Goal: Task Accomplishment & Management: Manage account settings

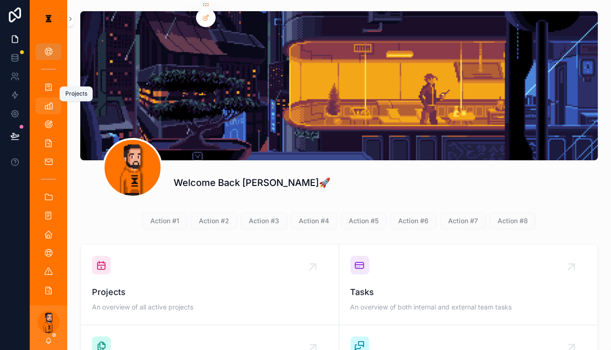
click at [50, 98] on link "Projects" at bounding box center [48, 106] width 26 height 17
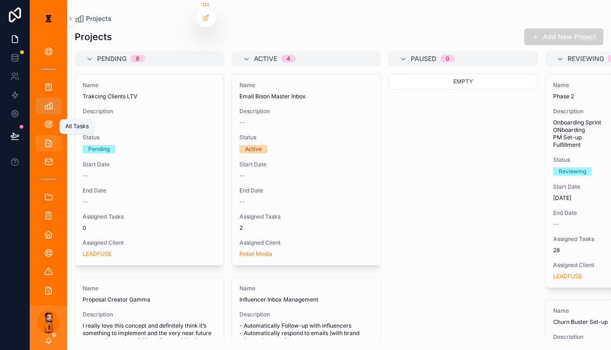
click at [48, 136] on div "All Tasks" at bounding box center [48, 143] width 15 height 15
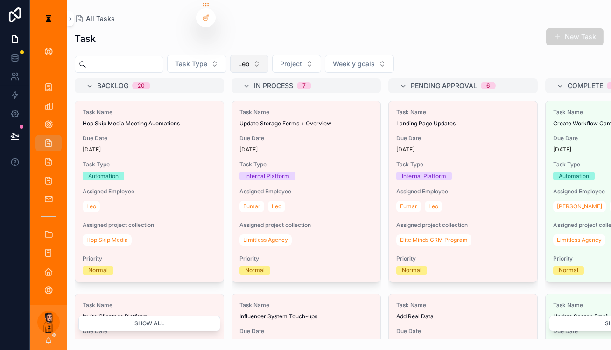
click at [240, 59] on span "Leo" at bounding box center [243, 63] width 11 height 9
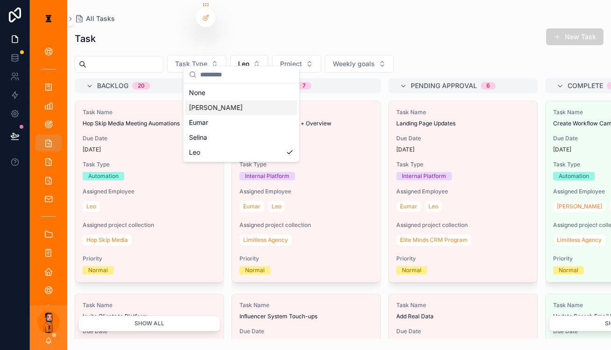
click at [218, 102] on div "[PERSON_NAME]" at bounding box center [241, 107] width 112 height 15
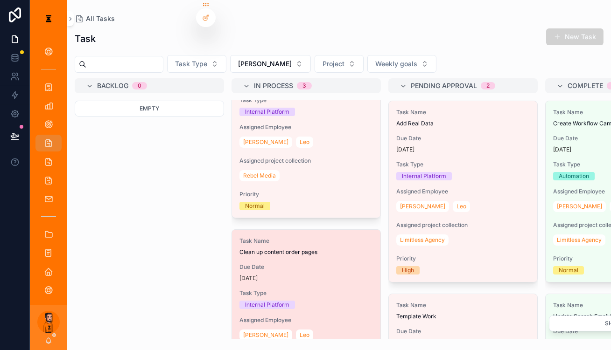
scroll to position [258, 0]
click at [275, 275] on div "[DATE]" at bounding box center [305, 278] width 133 height 7
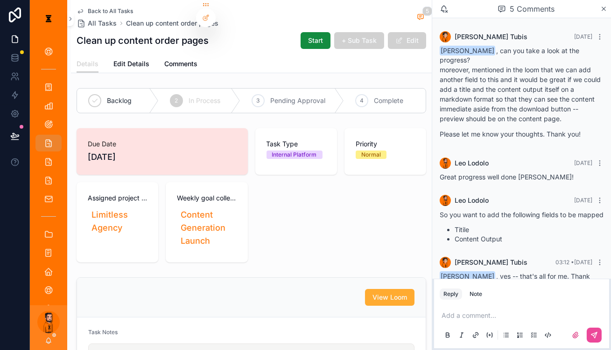
scroll to position [14, 0]
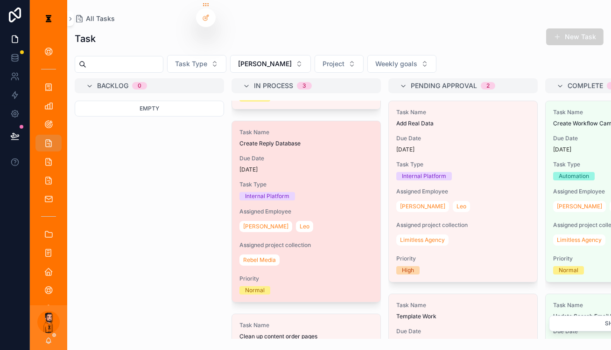
scroll to position [173, 0]
click at [287, 156] on div "Task Name Create Reply Database Due Date [DATE] Task Type Internal Platform Ass…" at bounding box center [306, 212] width 148 height 181
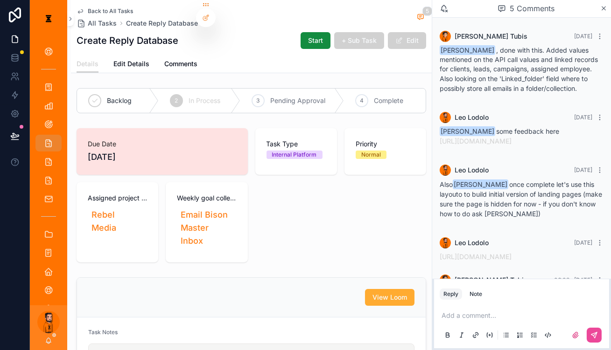
scroll to position [68, 0]
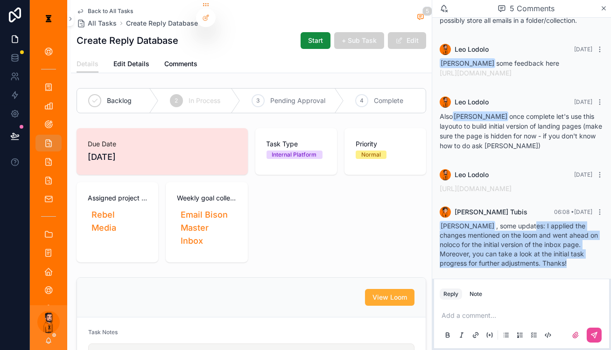
drag, startPoint x: 528, startPoint y: 231, endPoint x: 543, endPoint y: 266, distance: 38.0
click at [543, 266] on div "[PERSON_NAME] , some updates: I applied the changes mentioned on the loom and w…" at bounding box center [521, 245] width 164 height 47
click at [530, 315] on p "scrollable content" at bounding box center [523, 315] width 164 height 9
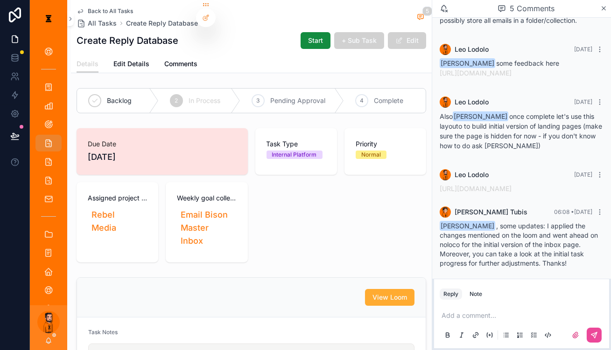
click at [507, 306] on div "Add a comment..." at bounding box center [521, 325] width 164 height 39
click at [508, 311] on p "scrollable content" at bounding box center [523, 315] width 164 height 9
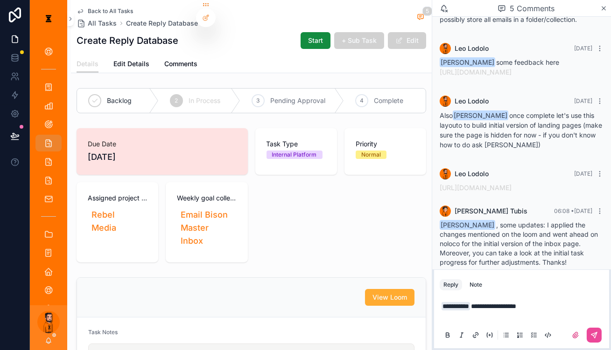
click at [560, 308] on p "**********" at bounding box center [523, 311] width 164 height 19
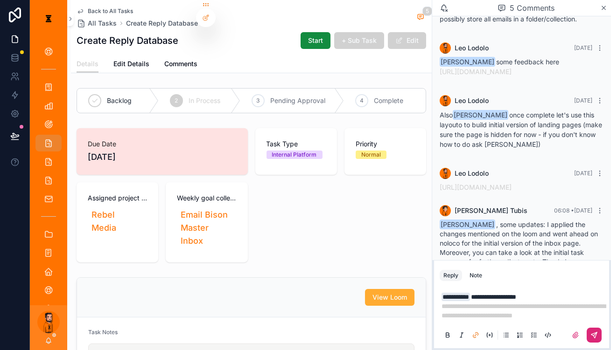
click at [596, 332] on icon "scrollable content" at bounding box center [593, 335] width 7 height 7
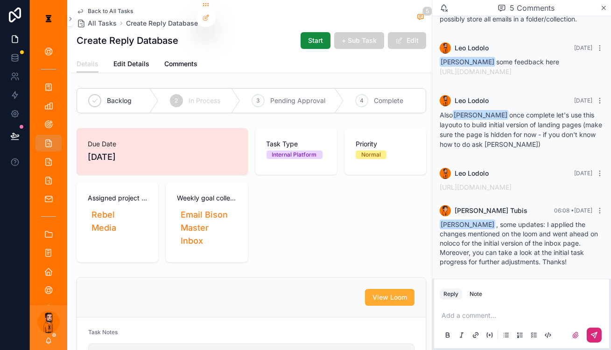
click at [97, 7] on span "Back to All Tasks" at bounding box center [110, 10] width 45 height 7
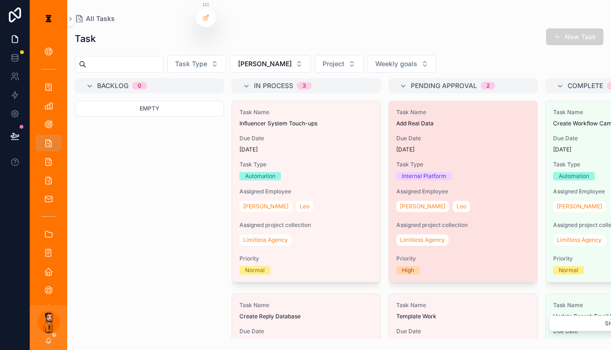
click at [417, 120] on span "Add Real Data" at bounding box center [462, 123] width 133 height 7
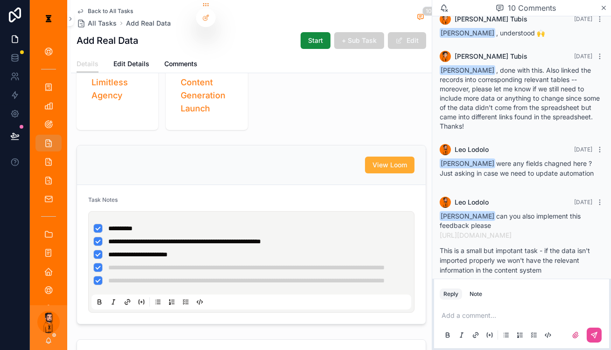
scroll to position [169, 0]
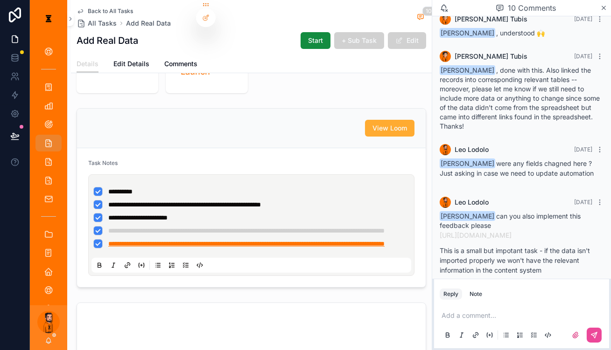
click at [138, 241] on span "**********" at bounding box center [246, 244] width 276 height 7
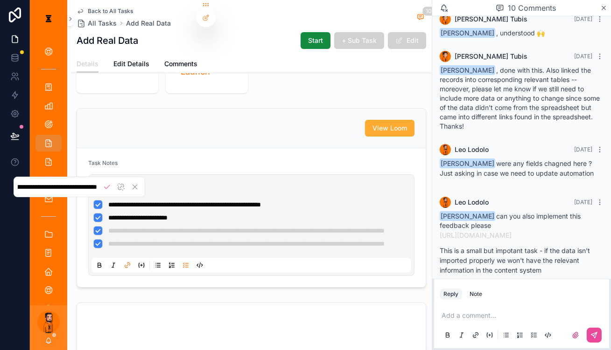
click at [89, 188] on input "**********" at bounding box center [57, 187] width 79 height 8
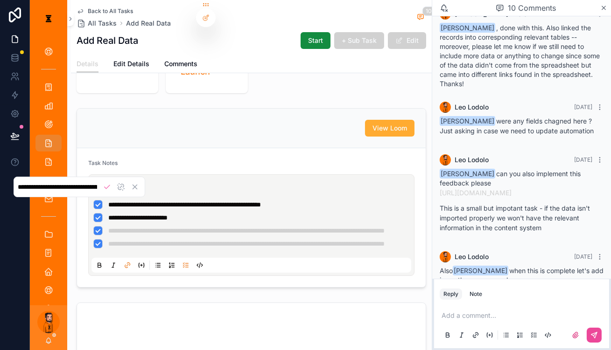
scroll to position [407, 0]
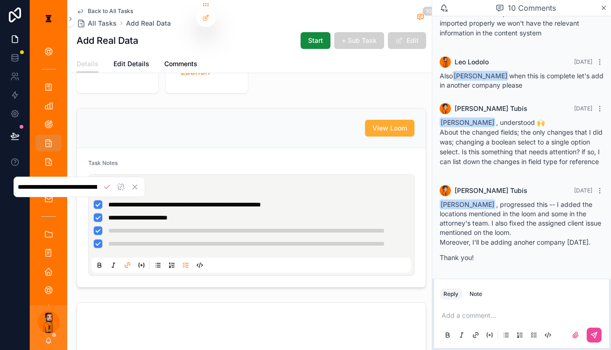
click at [481, 312] on p "scrollable content" at bounding box center [523, 315] width 164 height 9
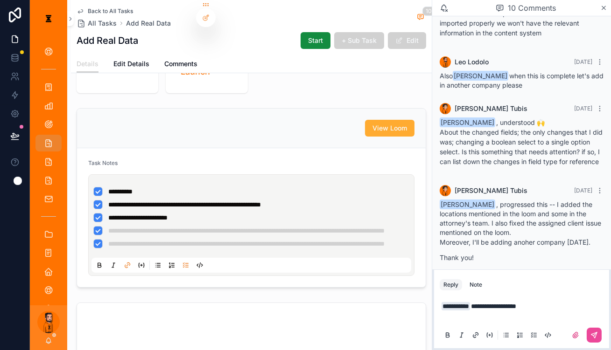
click at [499, 313] on p "**********" at bounding box center [523, 311] width 164 height 19
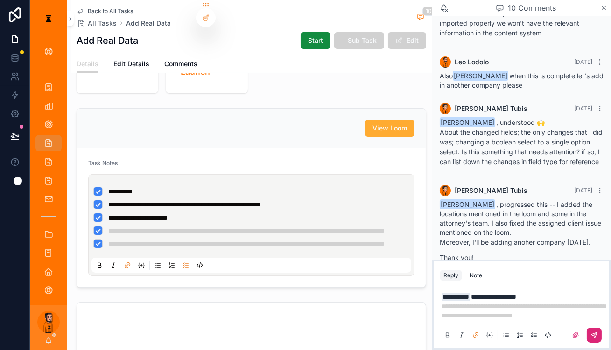
click at [594, 332] on icon "scrollable content" at bounding box center [593, 335] width 7 height 7
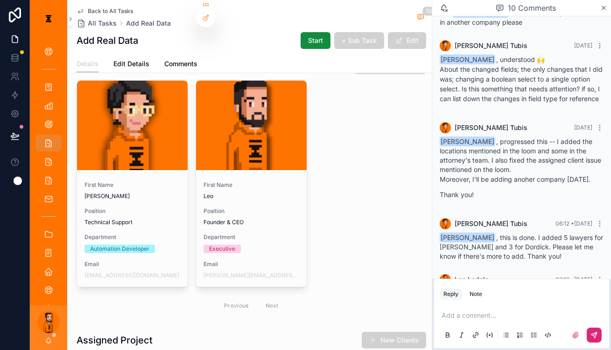
scroll to position [621, 0]
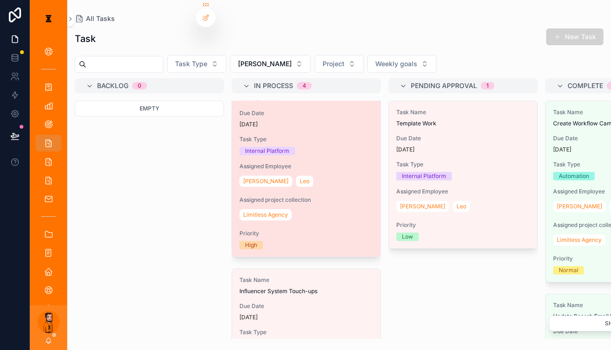
scroll to position [84, 0]
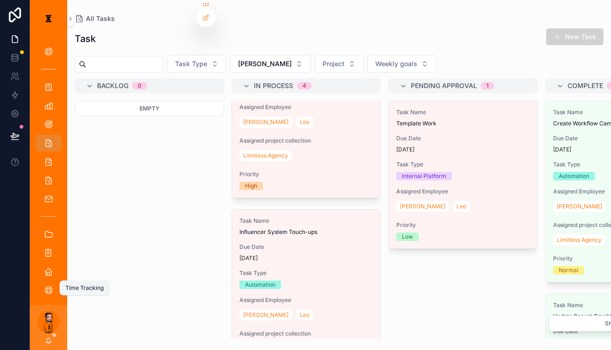
click at [42, 321] on div "Time Tracking" at bounding box center [48, 328] width 15 height 15
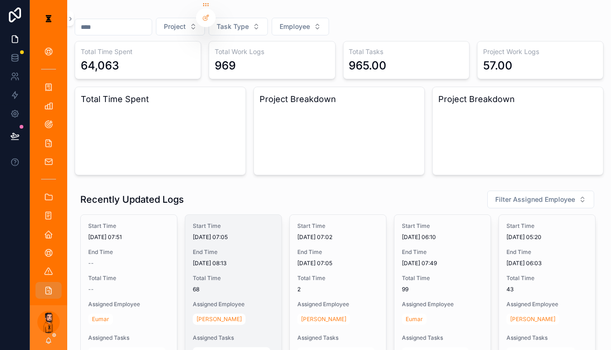
click at [223, 307] on div "Start Time [DATE] 07:05 End Time [DATE] 08:13 Total Time 68 Assigned Employee […" at bounding box center [233, 295] width 96 height 160
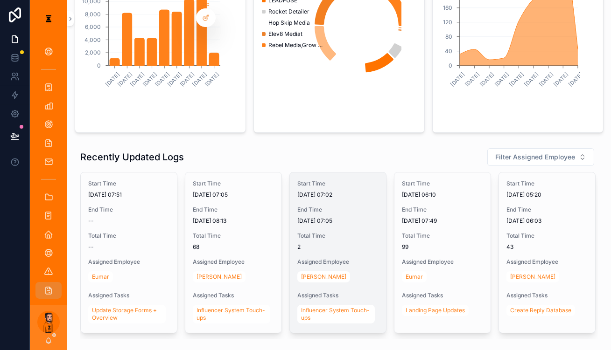
scroll to position [163, 0]
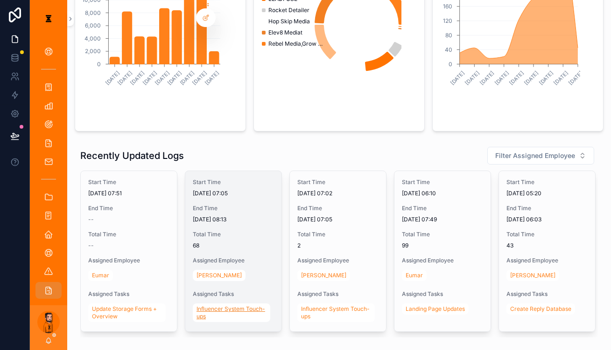
click at [221, 306] on span "Influencer System Touch-ups" at bounding box center [231, 313] width 70 height 15
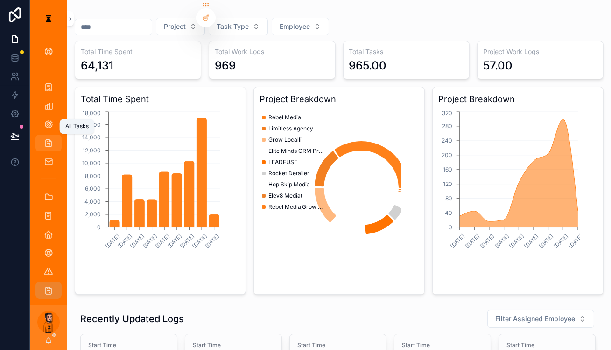
click at [47, 139] on icon "scrollable content" at bounding box center [48, 143] width 9 height 9
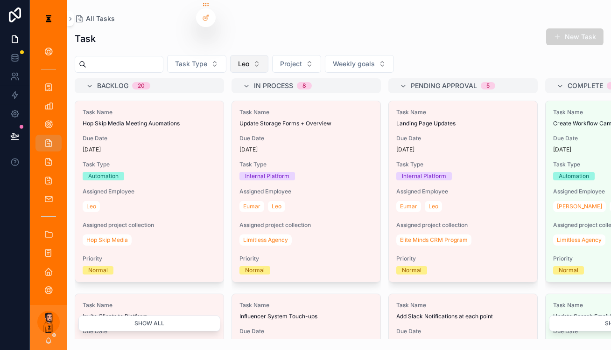
click at [253, 55] on button "Leo" at bounding box center [249, 64] width 38 height 18
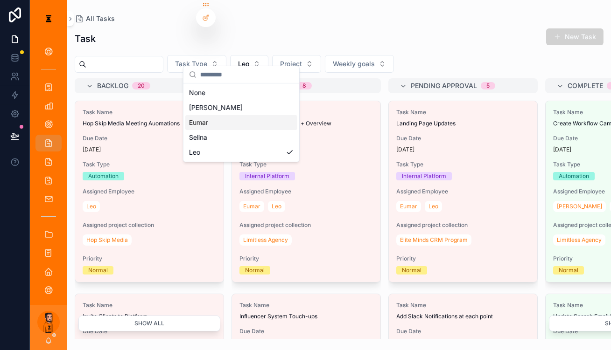
click at [212, 116] on div "Eumar" at bounding box center [241, 122] width 112 height 15
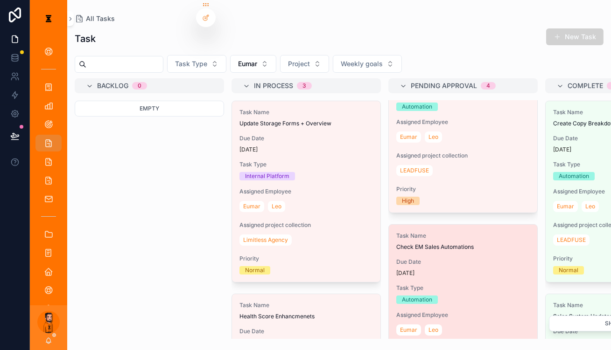
scroll to position [257, 0]
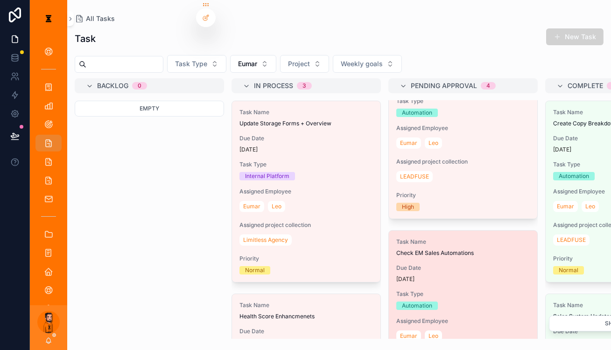
click at [423, 231] on div "Task Name Check EM Sales Automations Due Date [DATE] Task Type Automation Assig…" at bounding box center [463, 321] width 148 height 181
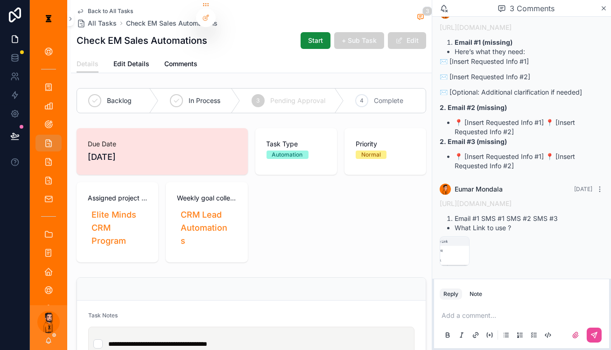
scroll to position [42, 0]
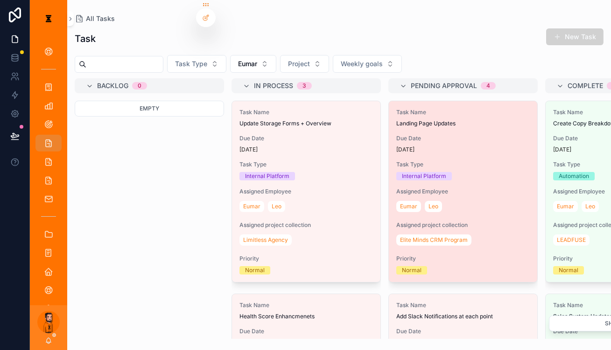
click at [415, 146] on div "[DATE]" at bounding box center [462, 149] width 133 height 7
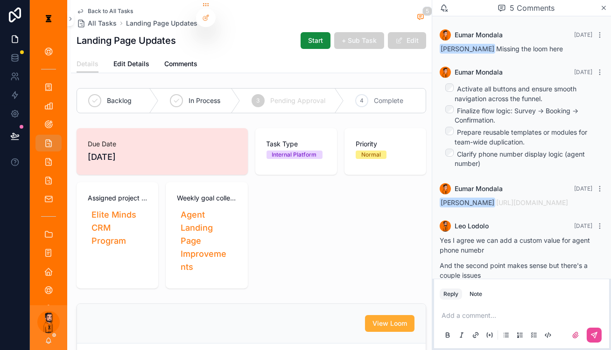
scroll to position [183, 0]
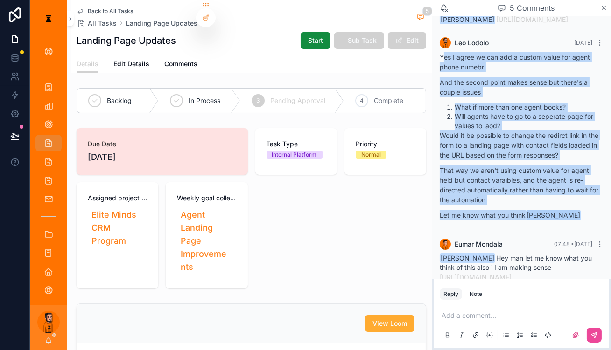
drag, startPoint x: 465, startPoint y: 49, endPoint x: 593, endPoint y: 186, distance: 188.1
click at [593, 186] on div "Yes I agree we can add a custom value for agent phone numebr And the second poi…" at bounding box center [521, 136] width 164 height 168
click at [593, 210] on p "Let me know what you think [PERSON_NAME]" at bounding box center [521, 215] width 164 height 10
drag, startPoint x: 593, startPoint y: 186, endPoint x: 460, endPoint y: 49, distance: 191.4
click at [460, 49] on div "[PERSON_NAME] [DATE] Yes I agree we can add a custom value for agent phone nume…" at bounding box center [521, 132] width 175 height 200
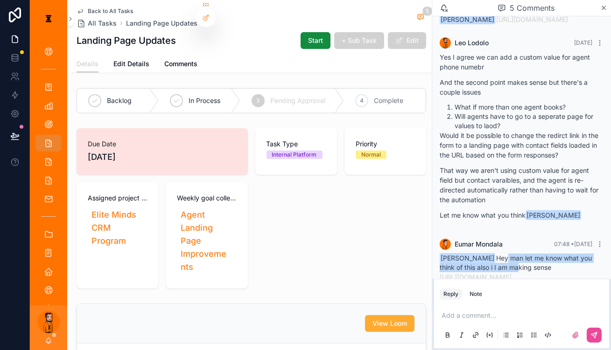
drag, startPoint x: 503, startPoint y: 229, endPoint x: 510, endPoint y: 233, distance: 7.8
click at [511, 254] on div "[PERSON_NAME] Hey man let me know what you think of this also i I am making sen…" at bounding box center [521, 268] width 164 height 28
drag, startPoint x: 503, startPoint y: 246, endPoint x: 504, endPoint y: 242, distance: 4.9
click at [504, 273] on link "[URL][DOMAIN_NAME]" at bounding box center [475, 277] width 72 height 8
click at [488, 319] on div "Add a comment..." at bounding box center [521, 325] width 164 height 39
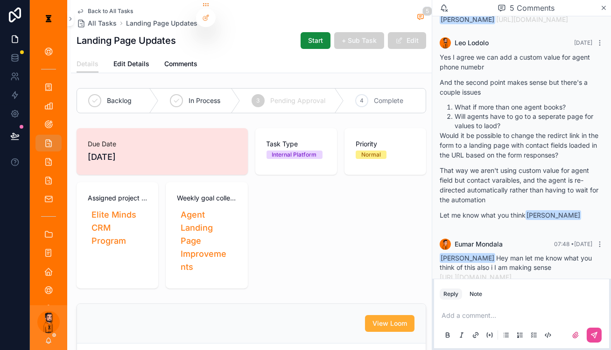
click at [490, 317] on div "Add a comment..." at bounding box center [521, 325] width 164 height 39
click at [490, 316] on div "Add a comment..." at bounding box center [521, 325] width 164 height 39
click at [495, 311] on p "scrollable content" at bounding box center [523, 315] width 164 height 9
click at [551, 313] on span "**********" at bounding box center [513, 316] width 76 height 7
click at [596, 312] on p "**********" at bounding box center [523, 315] width 164 height 9
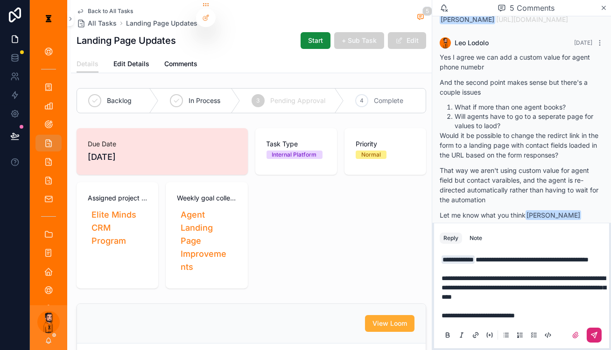
click at [593, 328] on button "scrollable content" at bounding box center [593, 335] width 15 height 15
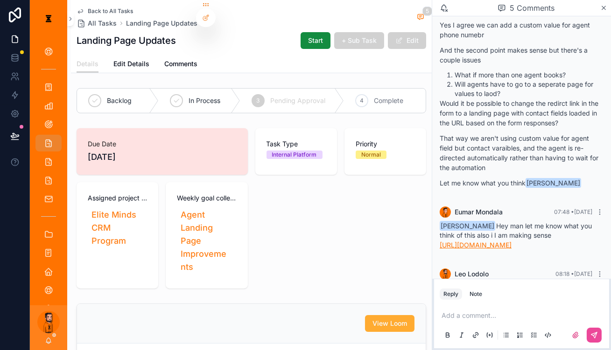
scroll to position [268, 0]
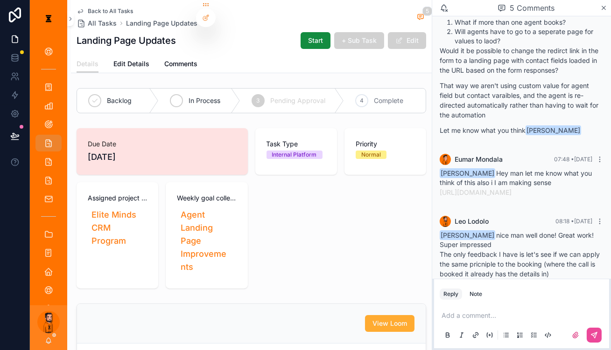
click at [232, 89] on div "In Process" at bounding box center [200, 101] width 82 height 24
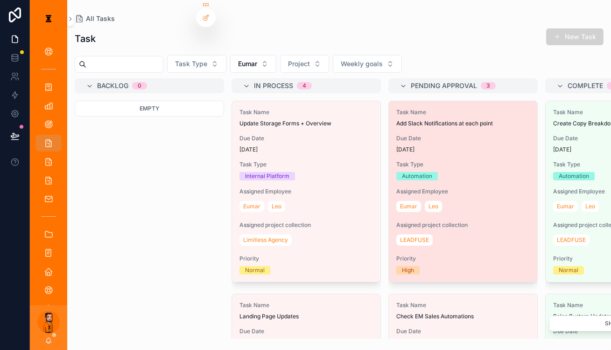
click at [418, 146] on div "[DATE]" at bounding box center [462, 149] width 133 height 7
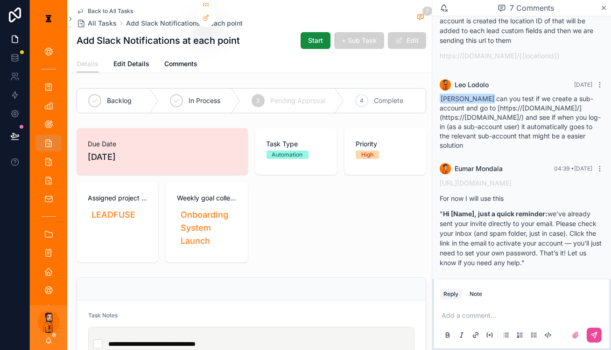
scroll to position [352, 0]
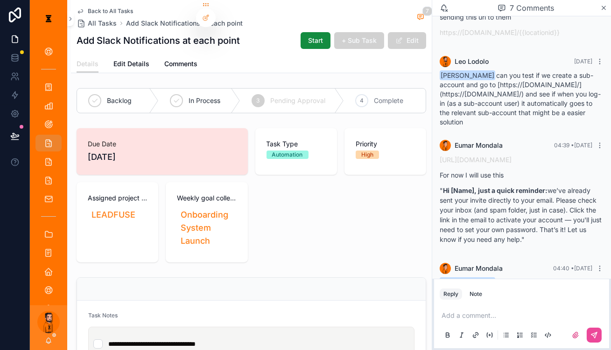
drag, startPoint x: 483, startPoint y: 193, endPoint x: 579, endPoint y: 222, distance: 99.5
click at [579, 222] on p "" Hi [Name], just a quick reminder: we’ve already sent your invite directly to …" at bounding box center [521, 215] width 164 height 59
click at [511, 156] on link "[URL][DOMAIN_NAME]" at bounding box center [475, 160] width 72 height 8
click at [537, 212] on p "" Hi [Name], just a quick reminder: we’ve already sent your invite directly to …" at bounding box center [521, 215] width 164 height 59
click at [503, 307] on div "Add a comment..." at bounding box center [521, 325] width 164 height 39
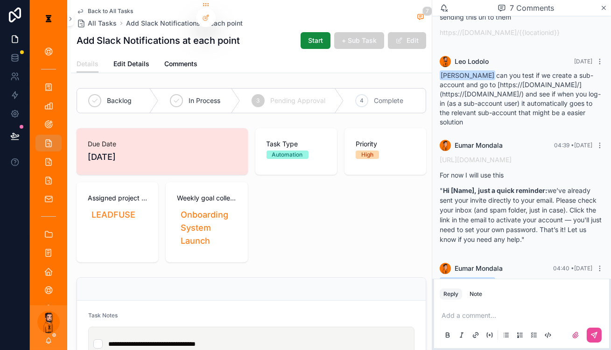
click at [503, 311] on p "scrollable content" at bounding box center [523, 315] width 164 height 9
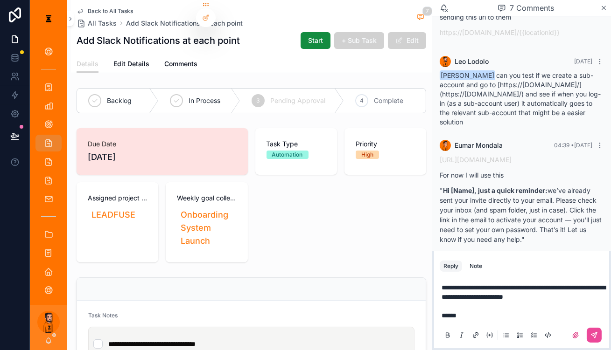
click at [502, 310] on p "**********" at bounding box center [523, 301] width 164 height 37
click at [606, 292] on div "**********" at bounding box center [521, 311] width 175 height 75
click at [489, 313] on p "**********" at bounding box center [523, 301] width 164 height 37
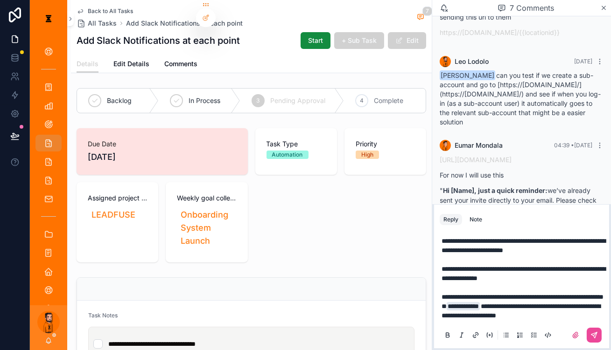
click at [588, 336] on div "scrollable content" at bounding box center [582, 335] width 37 height 15
click at [591, 332] on button "scrollable content" at bounding box center [593, 335] width 15 height 15
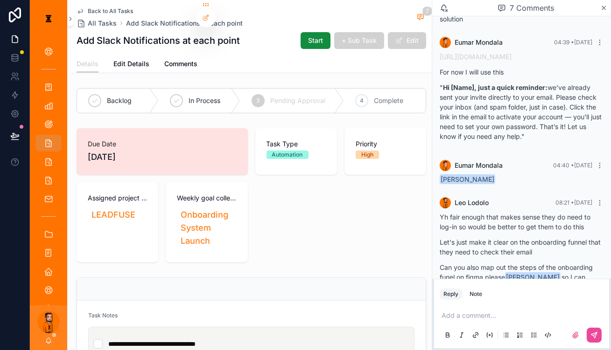
scroll to position [460, 0]
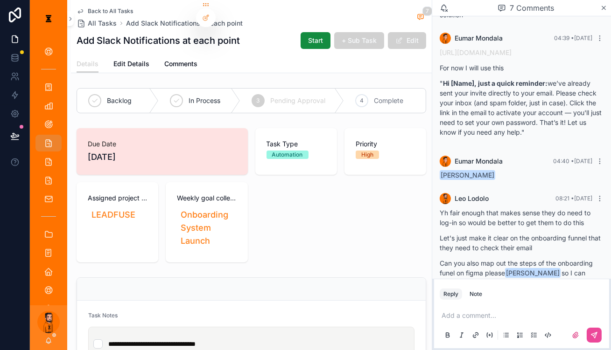
click at [228, 84] on div "Backlog In Process 3 Pending Approval 4 Complete" at bounding box center [251, 100] width 361 height 33
click at [223, 89] on div "In Process" at bounding box center [200, 101] width 82 height 24
click at [98, 7] on span "Back to All Tasks" at bounding box center [110, 10] width 45 height 7
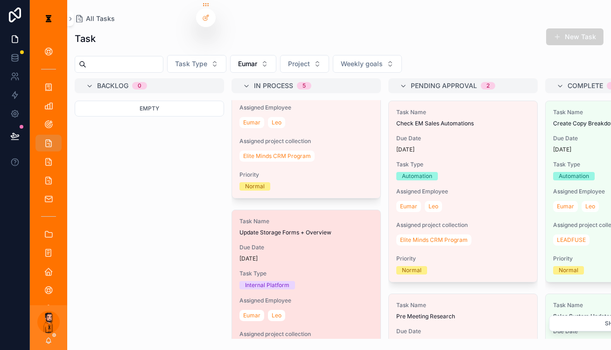
scroll to position [339, 0]
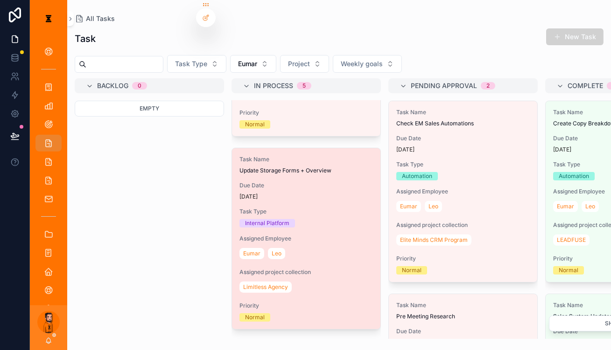
click at [280, 246] on div "[PERSON_NAME]" at bounding box center [305, 253] width 133 height 15
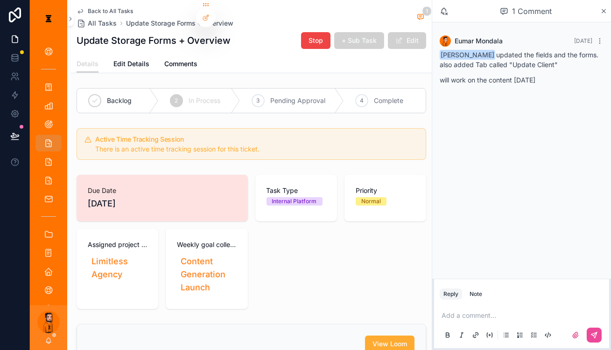
drag, startPoint x: 557, startPoint y: 75, endPoint x: 499, endPoint y: 48, distance: 63.4
click at [499, 50] on div "[PERSON_NAME] updated the fields and the forms. also added Tab called "Update C…" at bounding box center [521, 70] width 164 height 40
click at [499, 50] on div "[PERSON_NAME] updated the fields and the forms. also added Tab called "Update C…" at bounding box center [521, 67] width 164 height 35
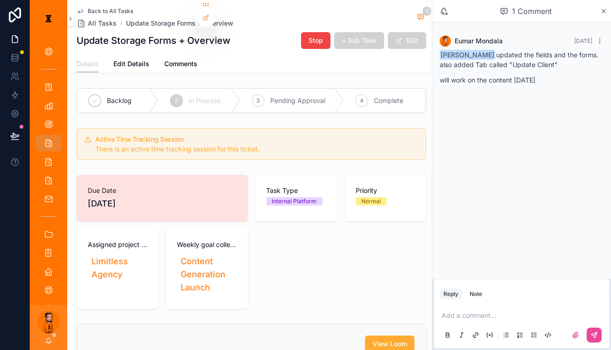
click at [509, 311] on p "scrollable content" at bounding box center [523, 315] width 164 height 9
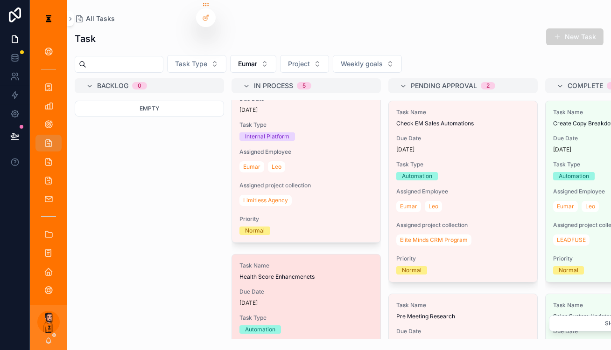
scroll to position [426, 0]
click at [278, 273] on span "Health Score Enhancmenets" at bounding box center [305, 276] width 133 height 7
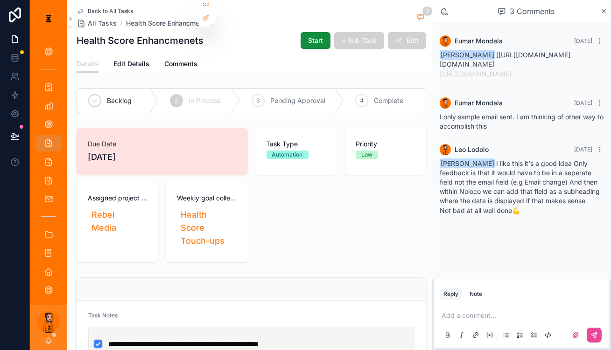
click at [42, 340] on div "[PERSON_NAME]" at bounding box center [48, 328] width 37 height 45
click at [45, 340] on icon "scrollable content" at bounding box center [48, 340] width 7 height 7
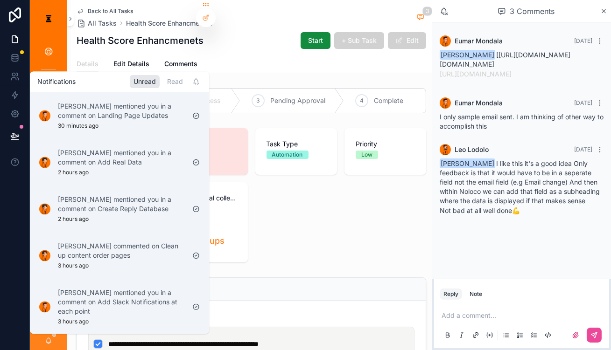
click at [141, 77] on div "Unread Read" at bounding box center [166, 81] width 72 height 13
click at [142, 77] on div "Unread Read" at bounding box center [166, 81] width 72 height 13
click at [163, 78] on div "Read" at bounding box center [174, 81] width 23 height 13
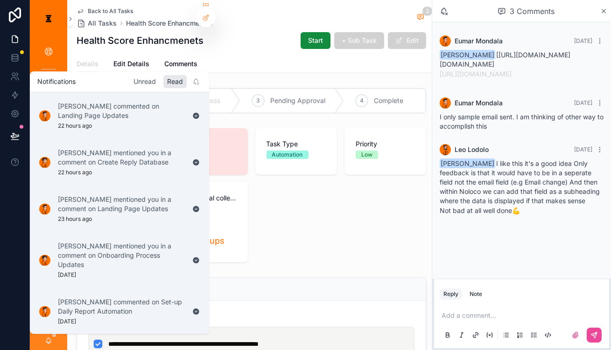
click at [131, 77] on div "Unread" at bounding box center [145, 81] width 30 height 13
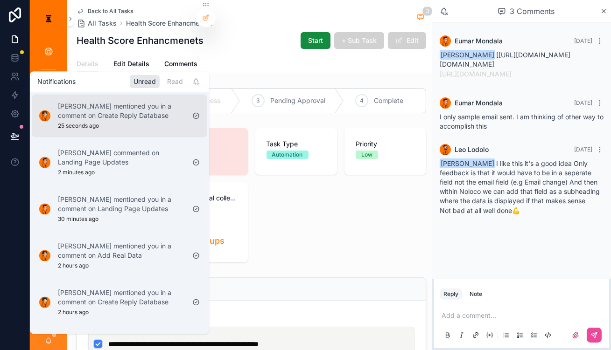
click at [122, 105] on p "[PERSON_NAME] mentioned you in a comment on Create Reply Database" at bounding box center [121, 111] width 127 height 19
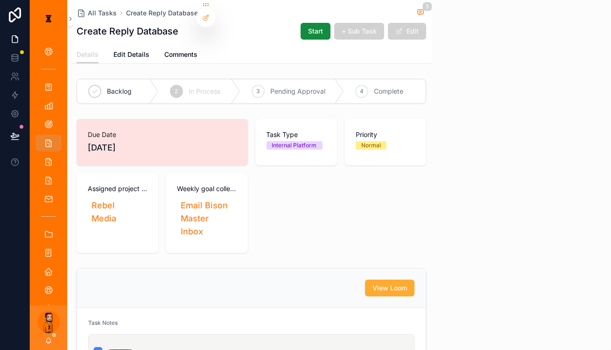
scroll to position [204, 0]
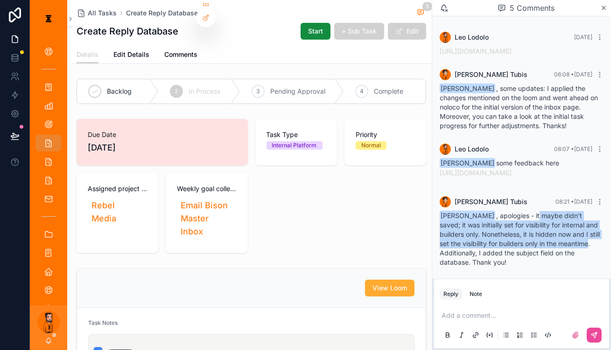
drag, startPoint x: 538, startPoint y: 225, endPoint x: 488, endPoint y: 256, distance: 58.8
click at [488, 256] on span "[PERSON_NAME] , apologies - it maybe didn't saved; it was initially set for vis…" at bounding box center [519, 239] width 160 height 55
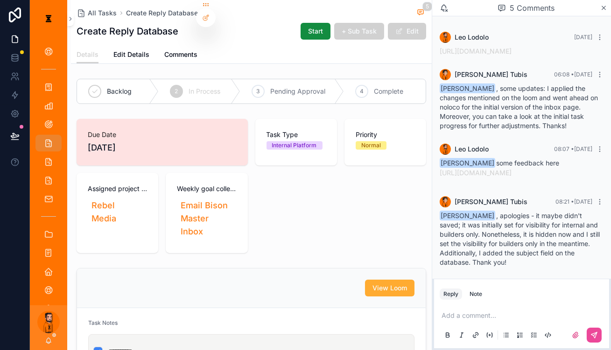
click at [481, 314] on p "scrollable content" at bounding box center [523, 315] width 164 height 9
click at [594, 332] on icon "scrollable content" at bounding box center [593, 335] width 7 height 7
click at [400, 79] on div "4 Complete" at bounding box center [385, 91] width 82 height 24
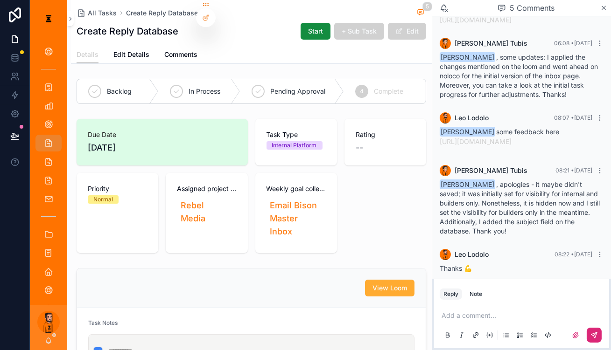
scroll to position [237, 0]
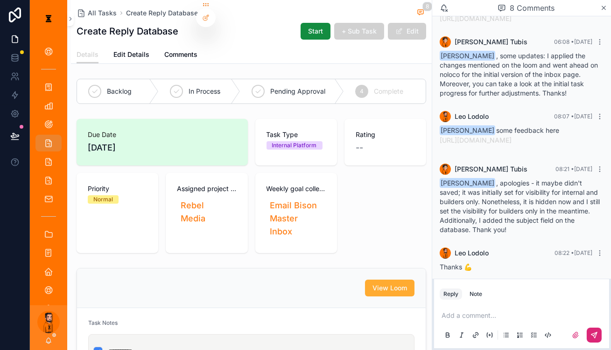
click at [40, 337] on div "[PERSON_NAME]" at bounding box center [48, 328] width 37 height 45
click at [45, 342] on icon "scrollable content" at bounding box center [48, 340] width 7 height 7
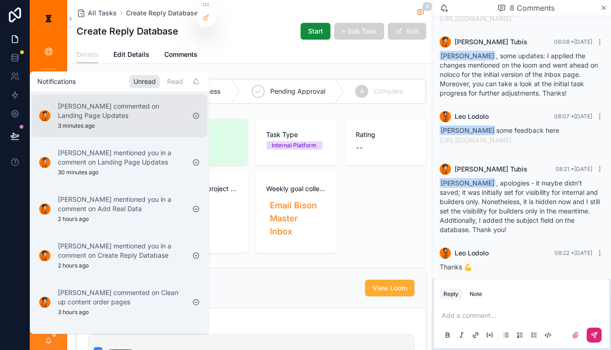
click at [138, 108] on p "[PERSON_NAME] commented on Landing Page Updates" at bounding box center [121, 111] width 127 height 19
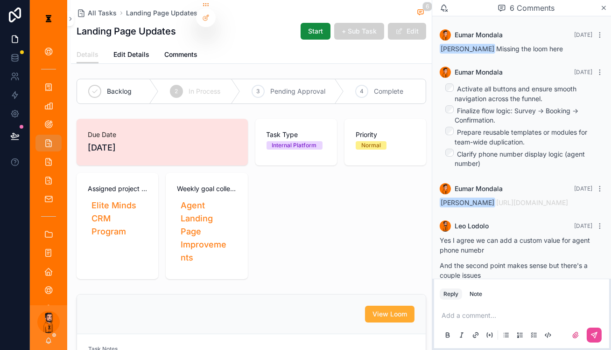
scroll to position [317, 0]
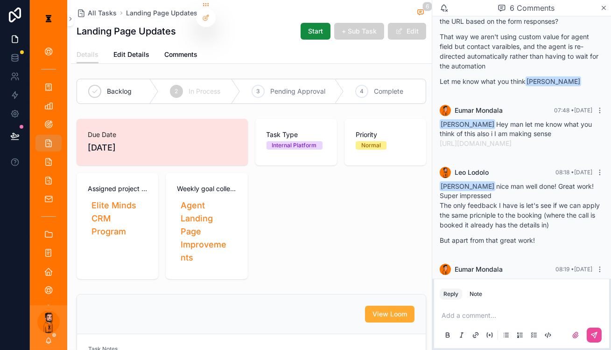
click at [520, 312] on p "scrollable content" at bounding box center [523, 315] width 164 height 9
click at [45, 341] on icon "scrollable content" at bounding box center [48, 340] width 7 height 7
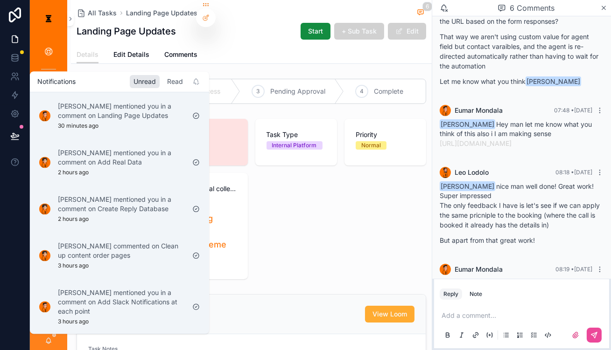
click at [163, 76] on div "Read" at bounding box center [174, 81] width 23 height 13
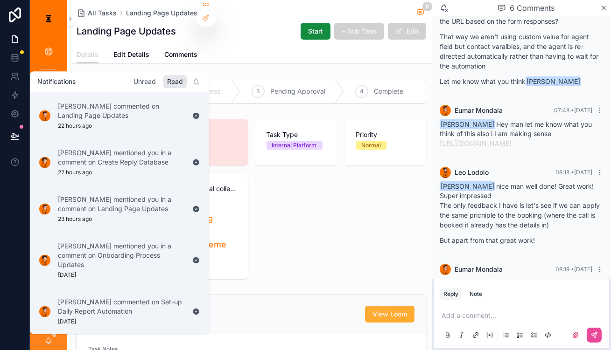
click at [130, 76] on div "Unread" at bounding box center [145, 81] width 30 height 13
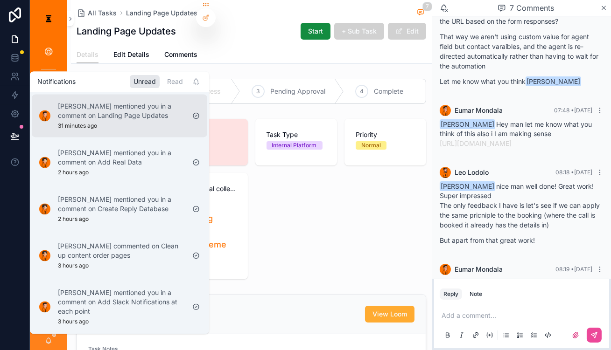
click at [137, 126] on div "[PERSON_NAME] mentioned you in a comment on Landing Page Updates 31 minutes ago" at bounding box center [111, 115] width 153 height 35
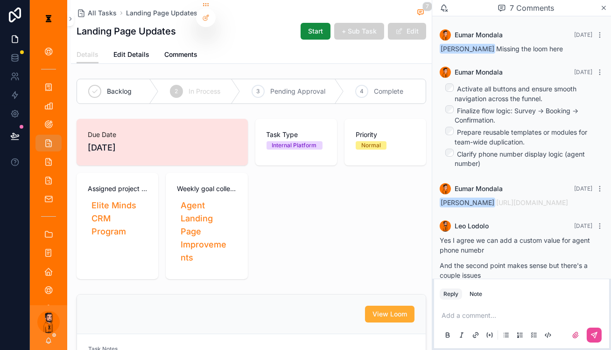
scroll to position [317, 0]
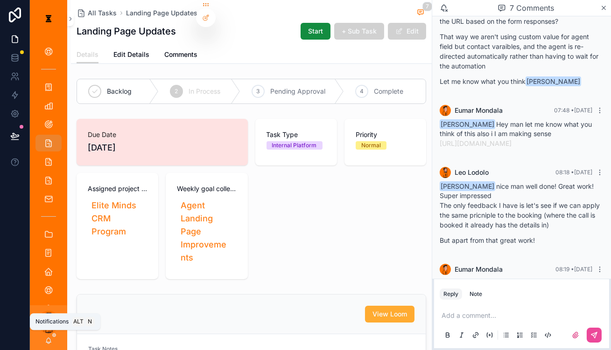
click at [48, 344] on icon "scrollable content" at bounding box center [49, 342] width 2 height 1
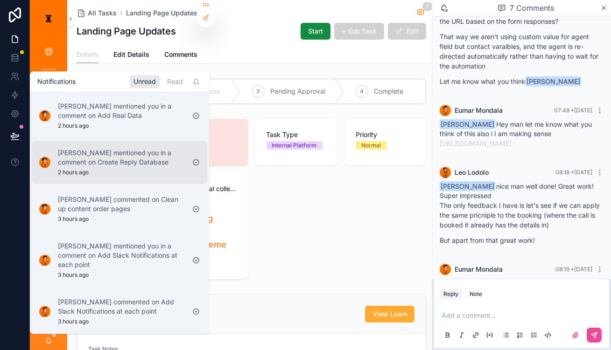
click at [131, 162] on div "[PERSON_NAME] mentioned you in a comment on Create Reply Database 2 hours ago" at bounding box center [121, 162] width 127 height 28
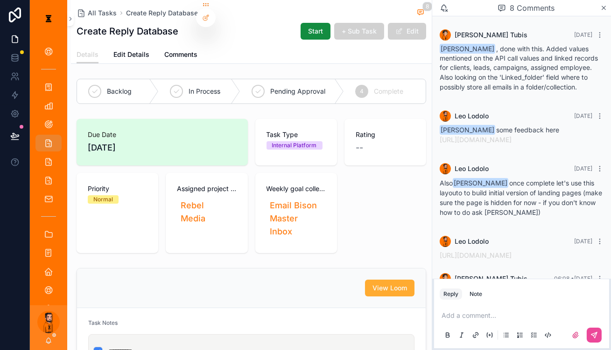
scroll to position [237, 0]
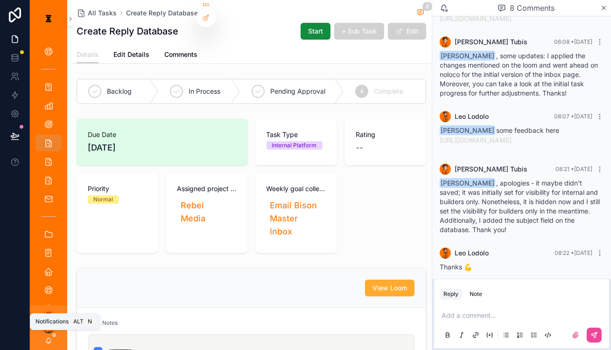
click at [39, 342] on div "[PERSON_NAME]" at bounding box center [48, 328] width 37 height 45
click at [45, 342] on icon "scrollable content" at bounding box center [48, 340] width 7 height 7
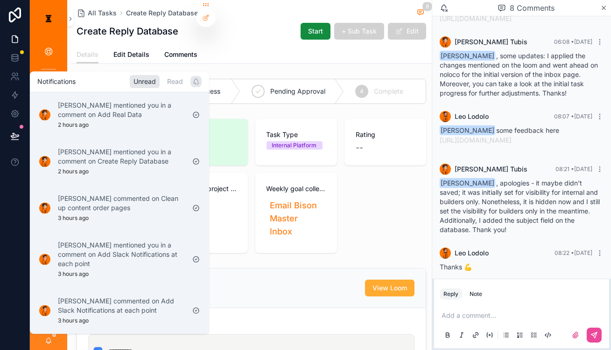
scroll to position [0, 0]
click at [190, 82] on div "scrollable content" at bounding box center [195, 81] width 11 height 11
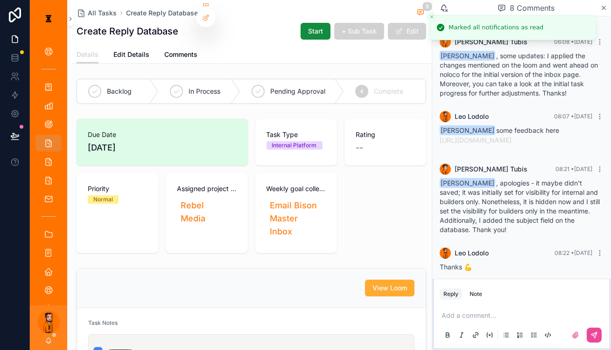
click at [306, 269] on div "View Loom" at bounding box center [251, 289] width 349 height 40
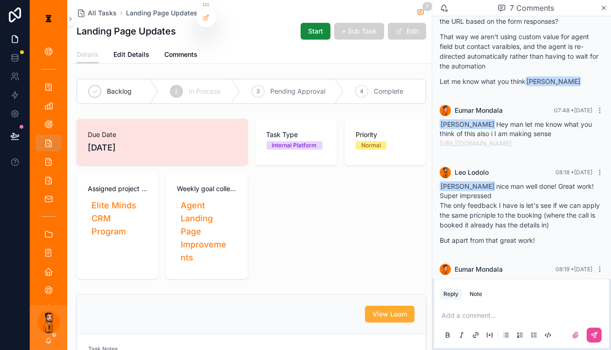
scroll to position [317, 0]
click at [44, 139] on icon "scrollable content" at bounding box center [48, 143] width 9 height 9
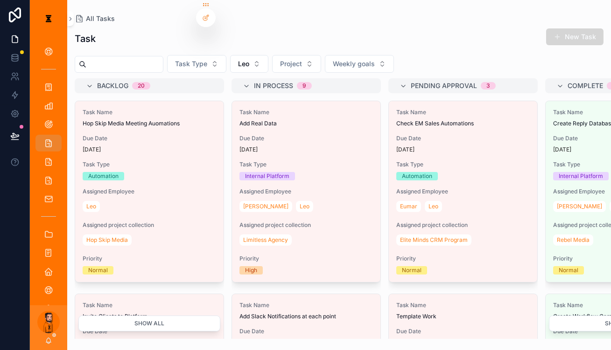
click at [571, 28] on button "New Task" at bounding box center [574, 36] width 57 height 17
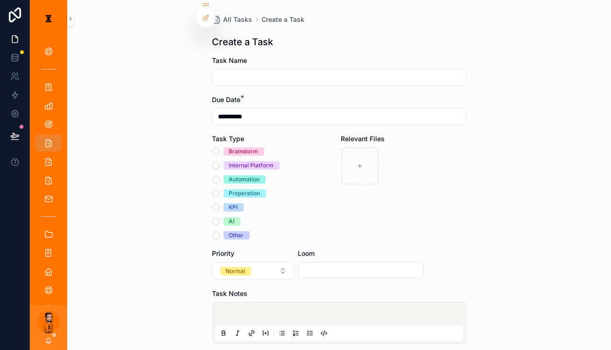
click at [286, 71] on input "scrollable content" at bounding box center [339, 77] width 253 height 13
type input "*"
type input "**********"
click at [246, 153] on div "Brainstorm Internal Platform Automation Preperation KPI AI Other" at bounding box center [274, 193] width 125 height 92
click at [243, 175] on div "Automation" at bounding box center [244, 179] width 31 height 8
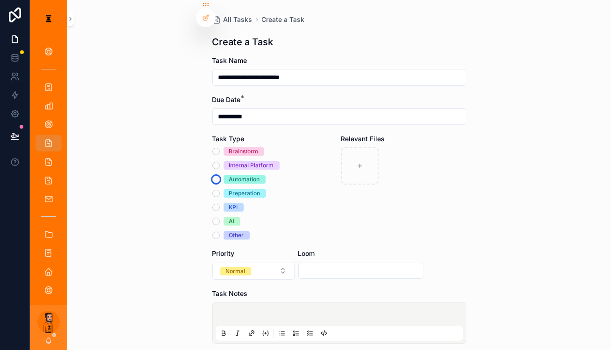
click at [220, 176] on button "Automation" at bounding box center [215, 179] width 7 height 7
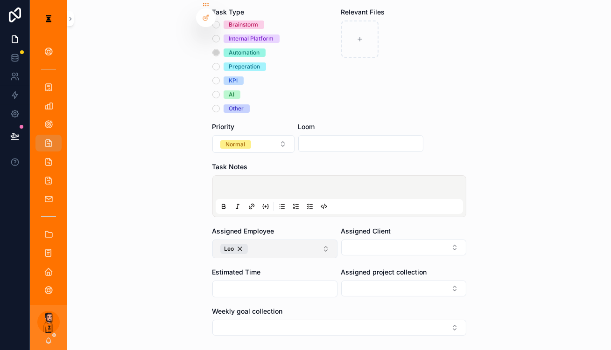
click at [287, 240] on button "Leo" at bounding box center [274, 249] width 125 height 19
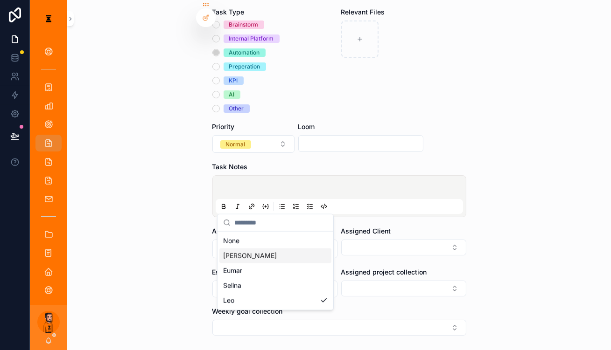
click at [244, 251] on div "[PERSON_NAME]" at bounding box center [275, 256] width 112 height 15
click at [351, 240] on button "Select Button" at bounding box center [403, 248] width 125 height 16
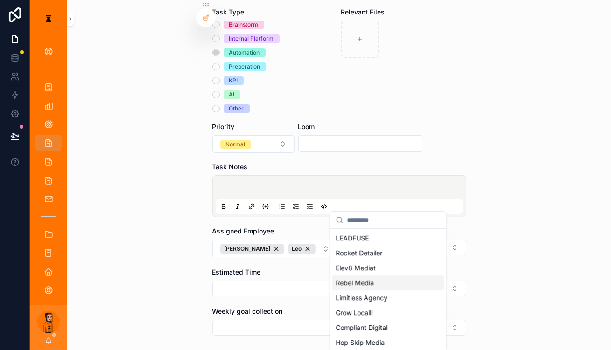
click at [366, 276] on div "Rebel Media" at bounding box center [388, 283] width 112 height 15
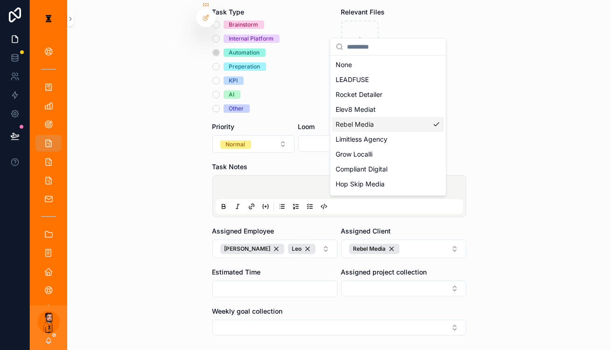
click at [497, 215] on div "**********" at bounding box center [339, 48] width 544 height 350
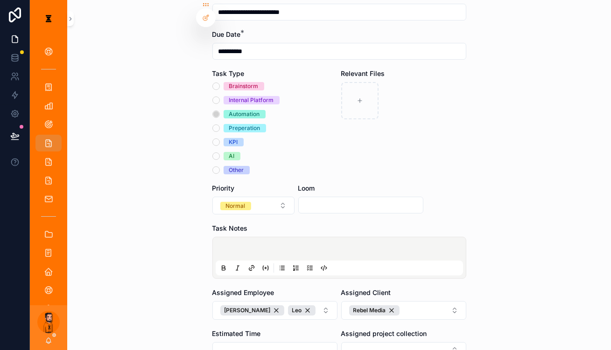
scroll to position [42, 0]
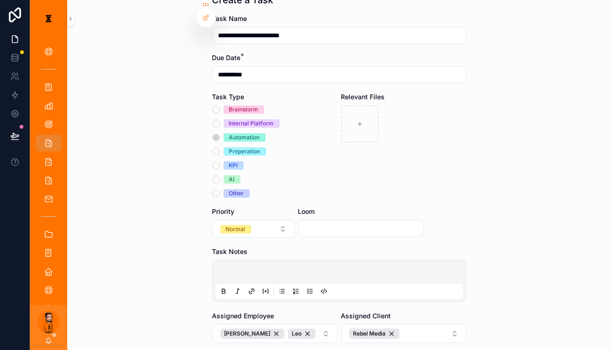
click at [280, 260] on div "scrollable content" at bounding box center [339, 281] width 254 height 42
click at [284, 264] on div "scrollable content" at bounding box center [339, 281] width 247 height 35
click at [284, 269] on p "scrollable content" at bounding box center [340, 273] width 247 height 9
click at [310, 286] on button "scrollable content" at bounding box center [309, 291] width 11 height 11
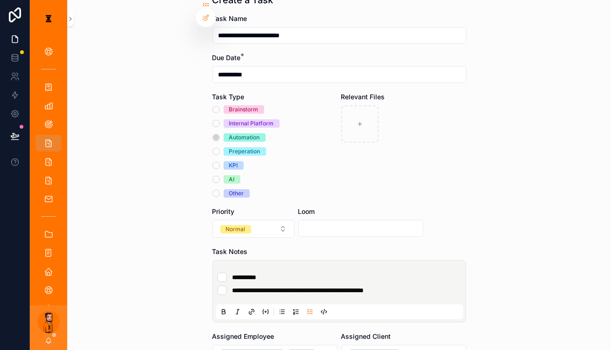
click at [342, 222] on input "scrollable content" at bounding box center [361, 228] width 124 height 13
paste input "**********"
type input "**********"
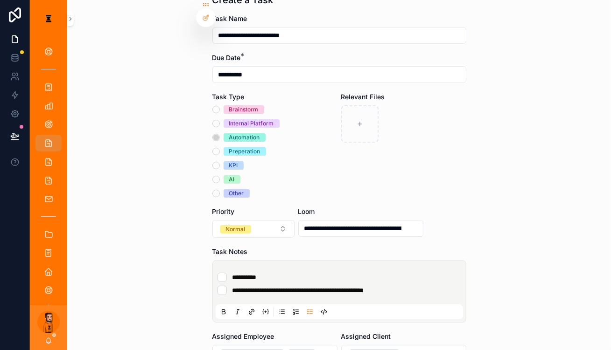
click at [507, 194] on div "**********" at bounding box center [339, 133] width 544 height 350
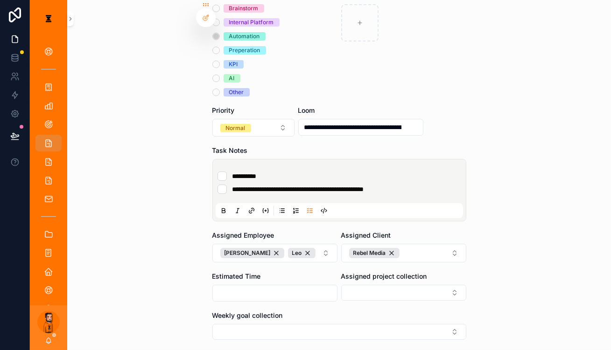
scroll to position [154, 0]
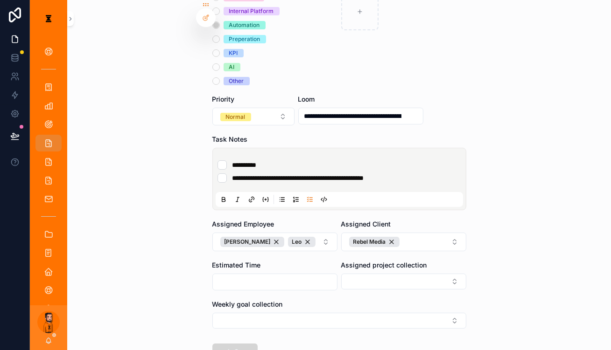
click at [231, 347] on icon "scrollable content" at bounding box center [225, 352] width 11 height 11
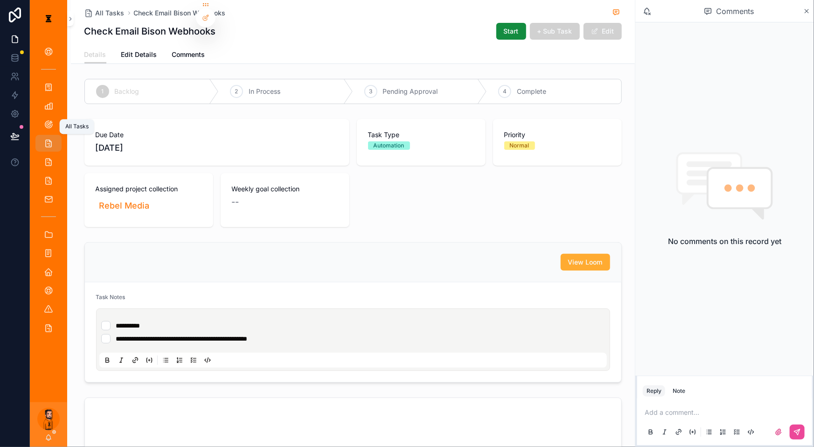
click at [41, 136] on div "All Tasks" at bounding box center [48, 143] width 15 height 15
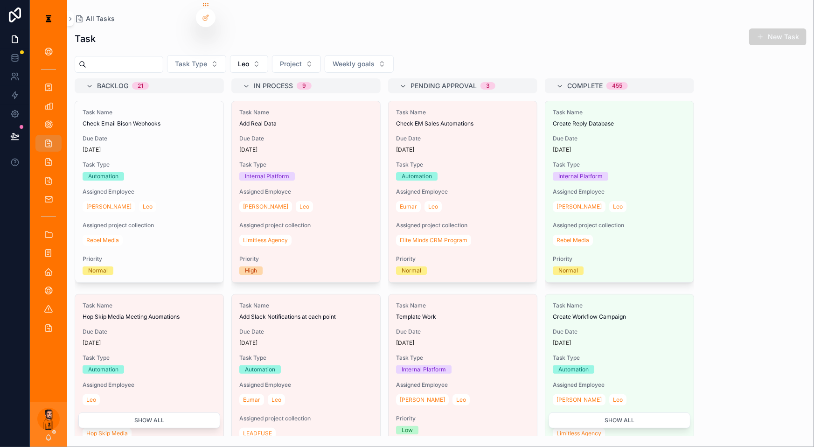
click at [39, 350] on div "[PERSON_NAME]" at bounding box center [48, 424] width 37 height 45
click at [45, 350] on icon "scrollable content" at bounding box center [48, 437] width 7 height 7
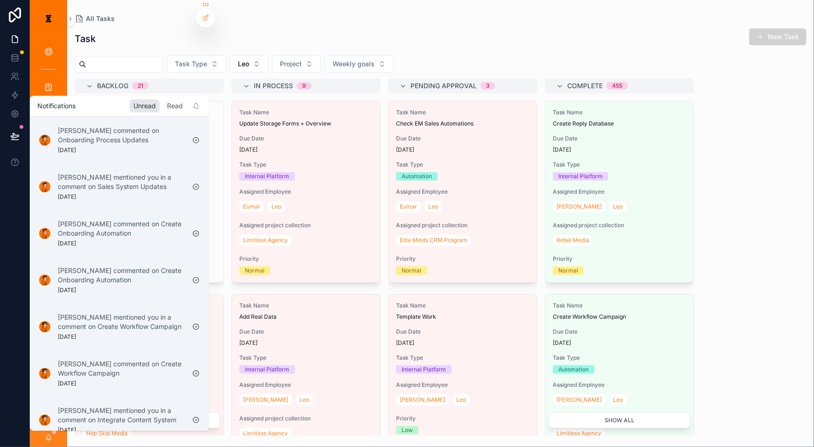
drag, startPoint x: 173, startPoint y: 108, endPoint x: 161, endPoint y: 105, distance: 12.4
click at [192, 108] on icon "scrollable content" at bounding box center [195, 105] width 7 height 7
click at [163, 105] on div "Read" at bounding box center [174, 105] width 23 height 13
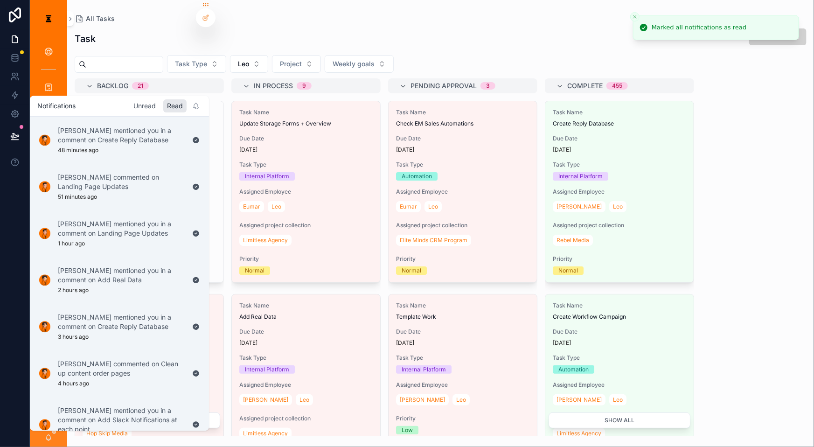
click at [134, 104] on div "Unread" at bounding box center [145, 105] width 30 height 13
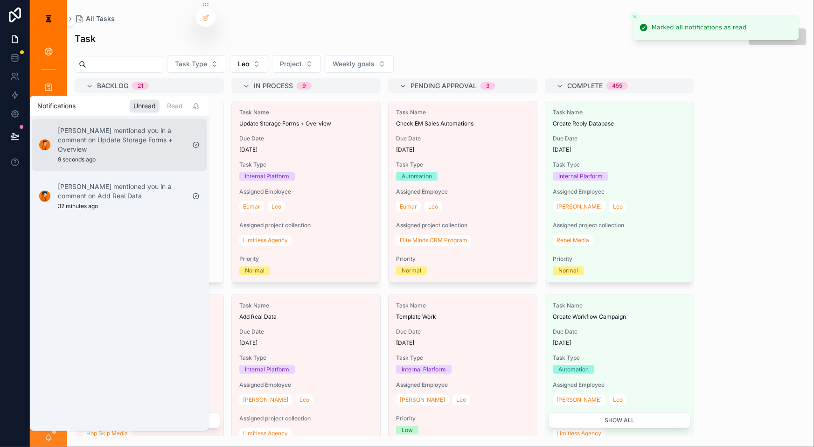
click at [131, 138] on p "[PERSON_NAME] mentioned you in a comment on Update Storage Forms + Overview" at bounding box center [121, 140] width 127 height 28
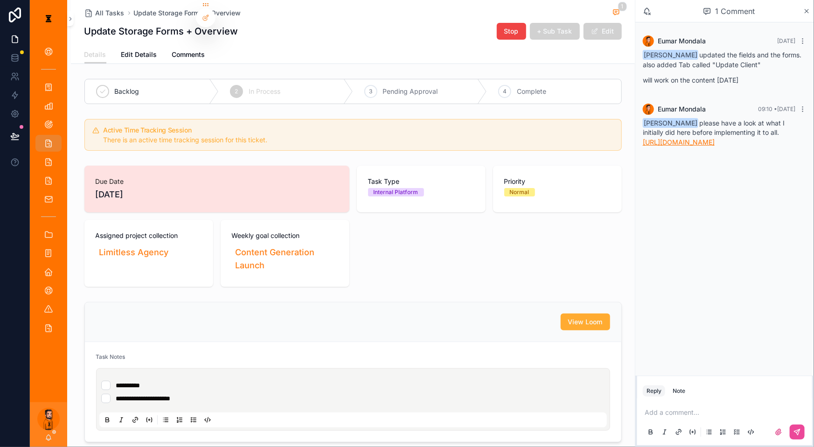
click at [610, 138] on link "[URL][DOMAIN_NAME]" at bounding box center [679, 142] width 72 height 8
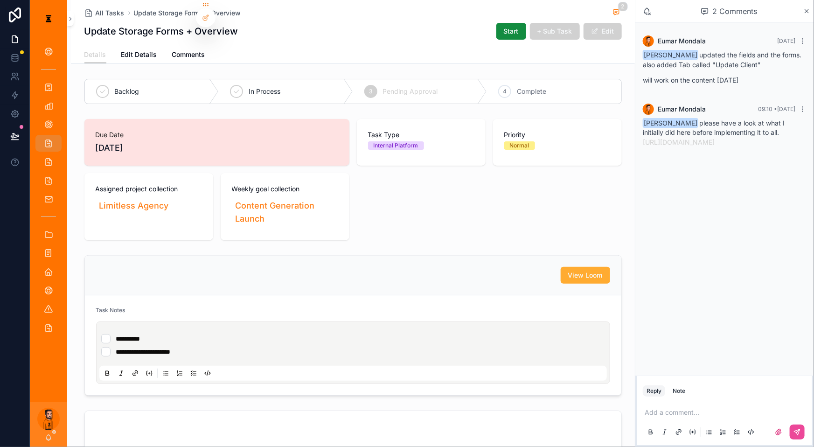
click at [610, 350] on div "Add a comment..." at bounding box center [725, 421] width 164 height 39
click at [610, 350] on p "scrollable content" at bounding box center [727, 412] width 164 height 9
click at [610, 350] on button "scrollable content" at bounding box center [797, 432] width 15 height 15
click at [45, 350] on icon "scrollable content" at bounding box center [48, 437] width 7 height 7
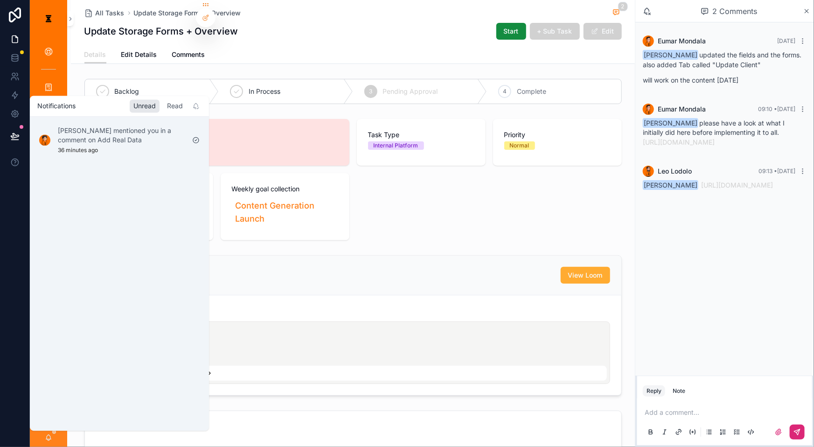
click at [163, 104] on div "Read" at bounding box center [174, 105] width 23 height 13
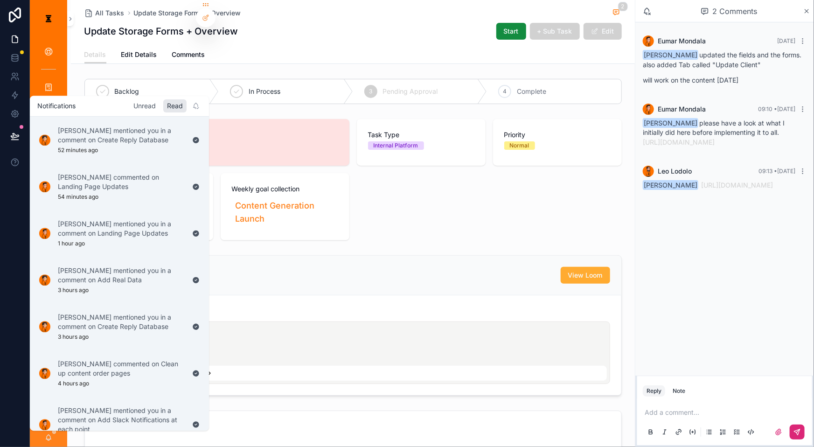
click at [134, 103] on div "Unread" at bounding box center [145, 105] width 30 height 13
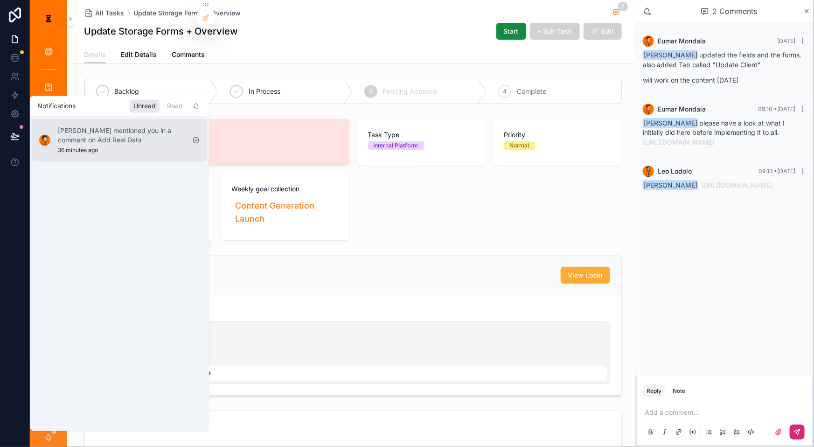
click at [120, 133] on p "[PERSON_NAME] mentioned you in a comment on Add Real Data" at bounding box center [121, 135] width 127 height 19
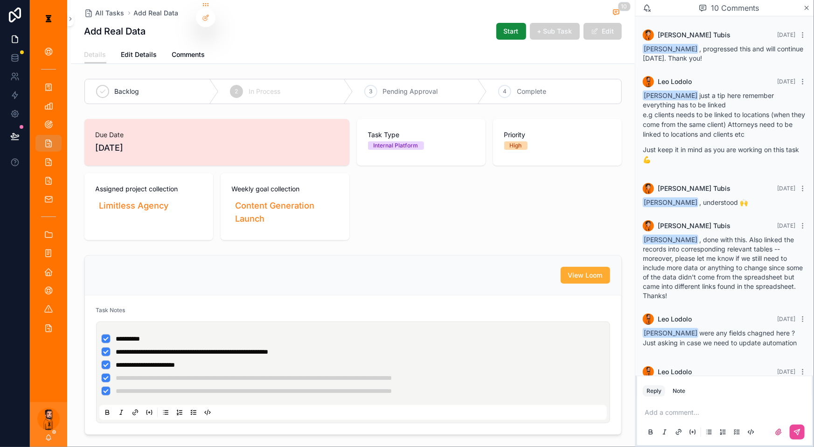
scroll to position [501, 0]
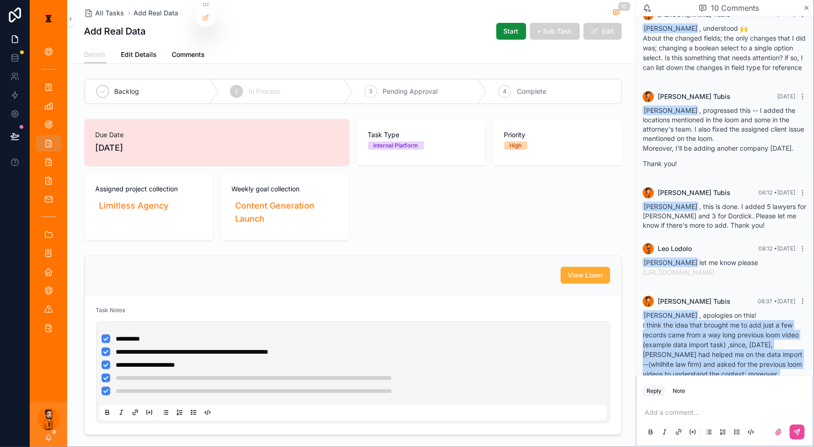
drag, startPoint x: 667, startPoint y: 276, endPoint x: 725, endPoint y: 339, distance: 85.5
click at [610, 339] on p "I think the idea that brought me to add just a few records came from a way long…" at bounding box center [725, 359] width 164 height 78
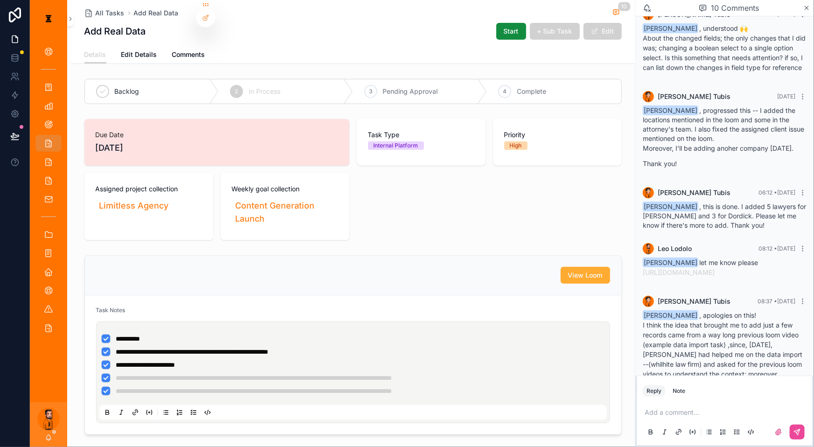
click at [610, 350] on p "scrollable content" at bounding box center [727, 412] width 164 height 9
click at [43, 321] on div "Time Tracking" at bounding box center [48, 328] width 15 height 15
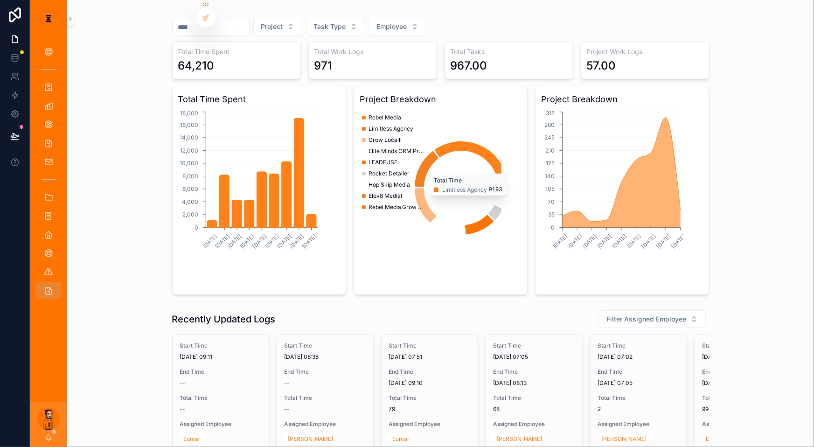
click at [461, 93] on h3 "Project Breakdown" at bounding box center [441, 99] width 162 height 13
click at [45, 286] on icon "scrollable content" at bounding box center [48, 290] width 9 height 9
click at [50, 116] on link "Weekly Goals" at bounding box center [48, 124] width 26 height 17
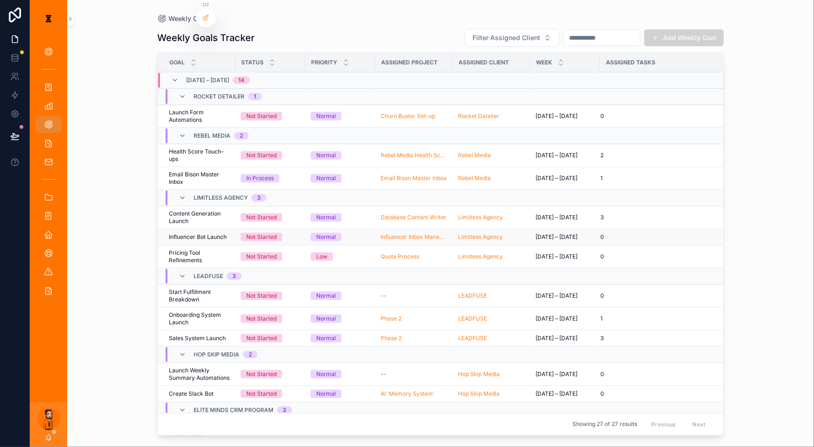
click at [217, 233] on div "Influencer Bot Launch Influencer Bot Launch" at bounding box center [199, 236] width 61 height 7
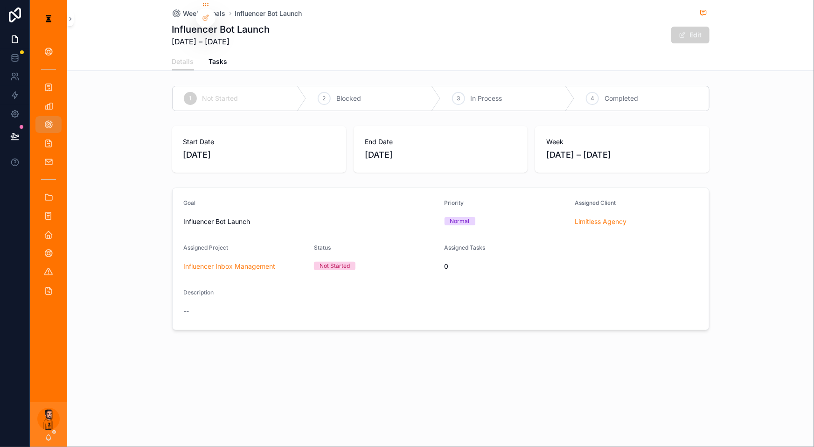
click at [250, 54] on div "Details Tasks" at bounding box center [440, 62] width 537 height 18
click at [228, 57] on span "Tasks" at bounding box center [218, 61] width 19 height 9
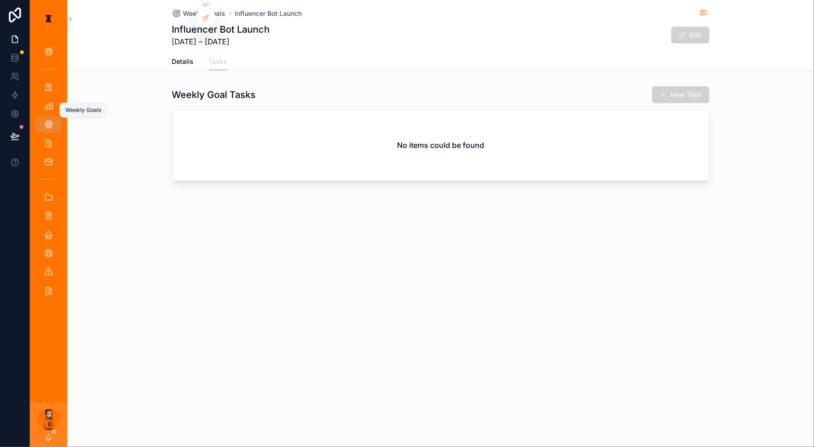
click at [45, 120] on icon "scrollable content" at bounding box center [48, 124] width 9 height 9
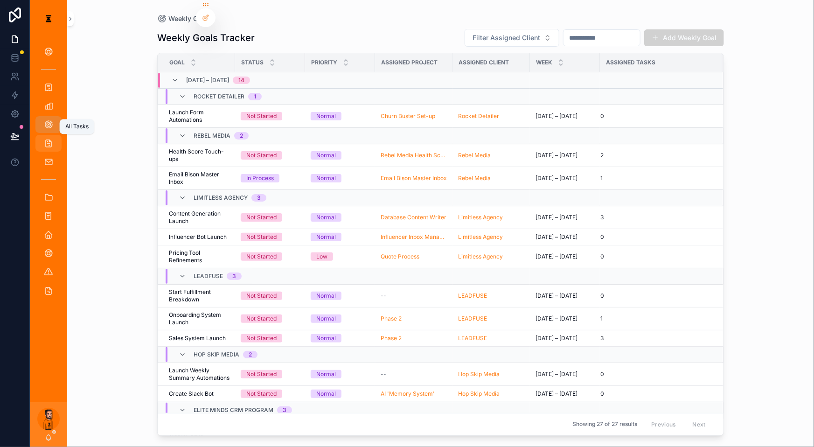
click at [44, 139] on icon "scrollable content" at bounding box center [48, 143] width 9 height 9
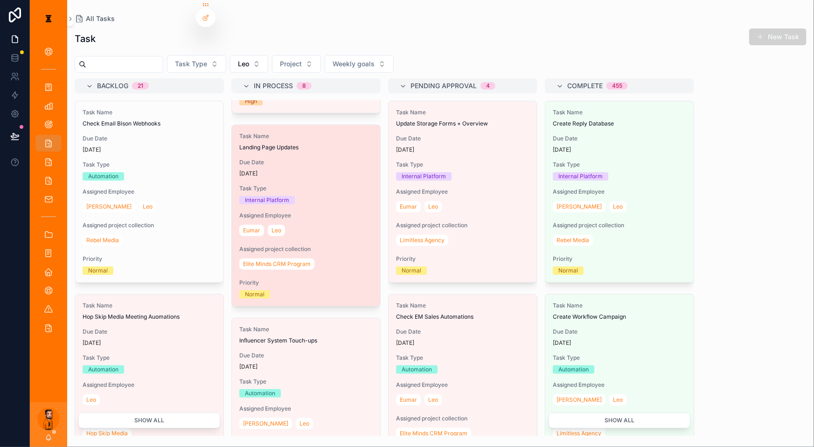
scroll to position [424, 0]
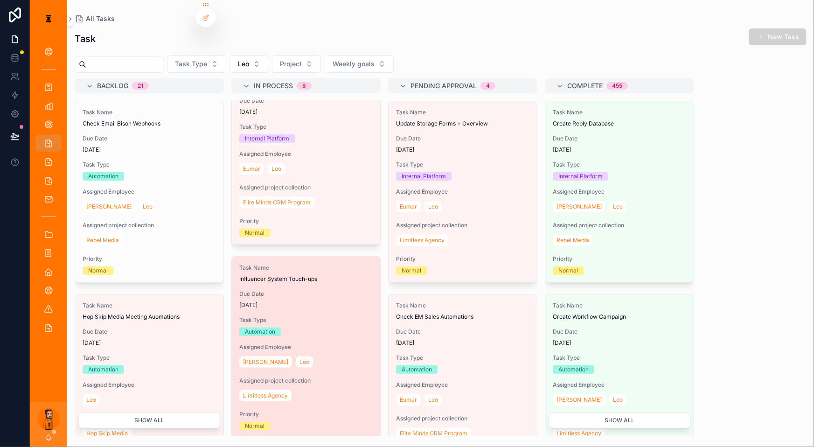
click at [289, 275] on span "Influencer System Touch-ups" at bounding box center [305, 278] width 133 height 7
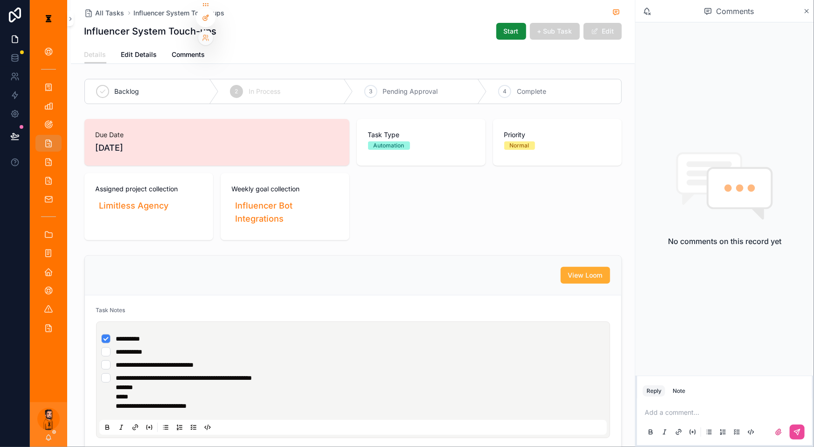
click at [208, 20] on icon at bounding box center [205, 17] width 7 height 7
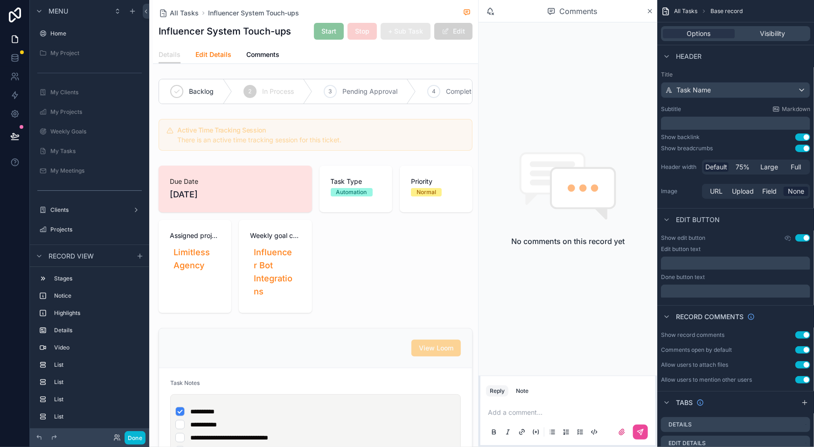
click at [196, 52] on span "Edit Details" at bounding box center [213, 54] width 36 height 9
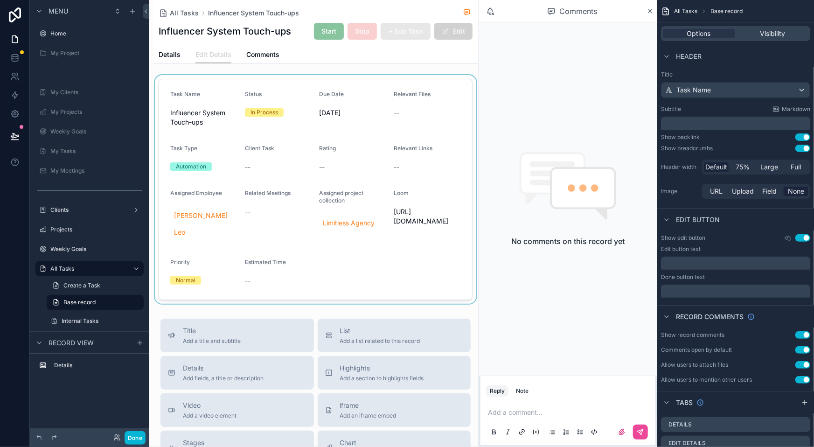
click at [359, 242] on div "scrollable content" at bounding box center [315, 189] width 325 height 229
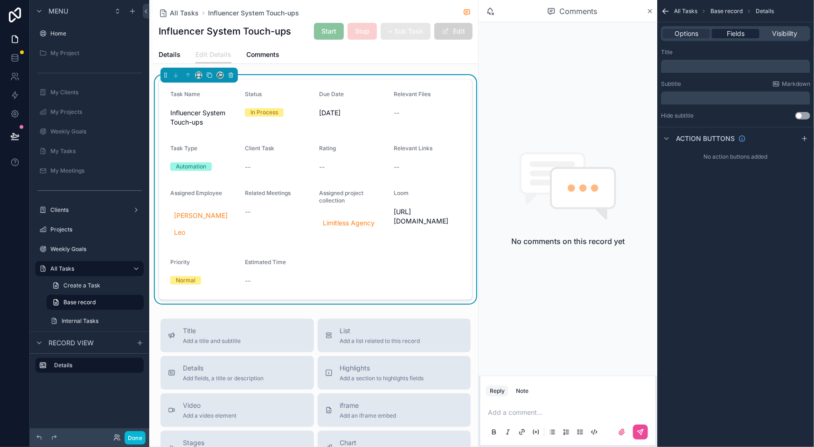
click at [610, 33] on span "Fields" at bounding box center [736, 33] width 18 height 9
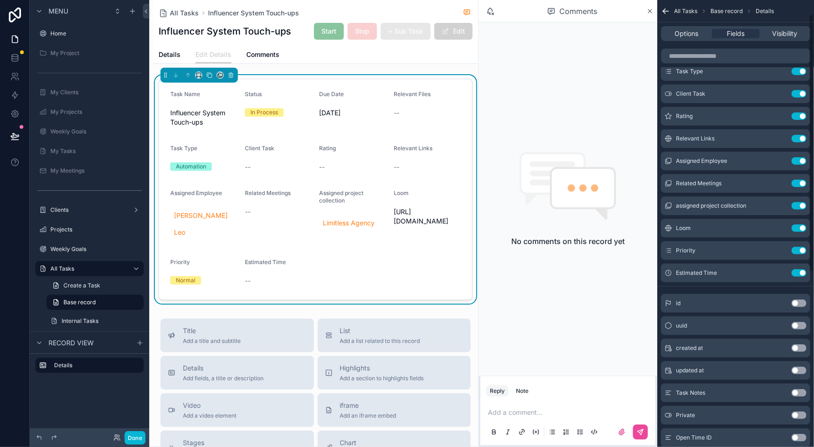
scroll to position [326, 0]
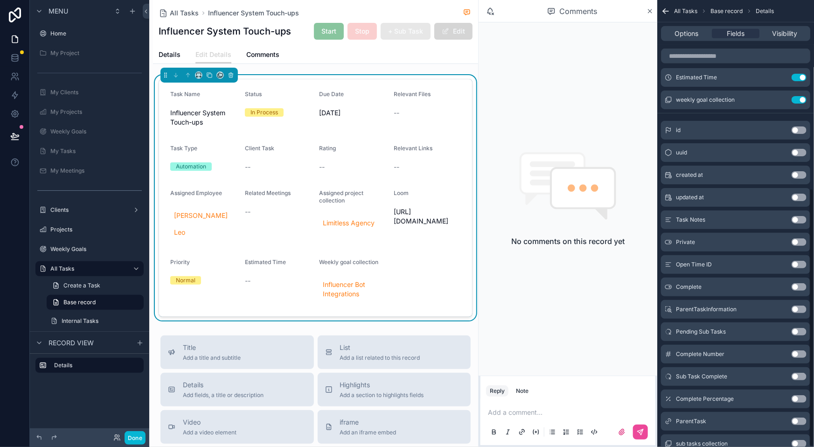
click at [473, 32] on button "Edit" at bounding box center [453, 31] width 38 height 17
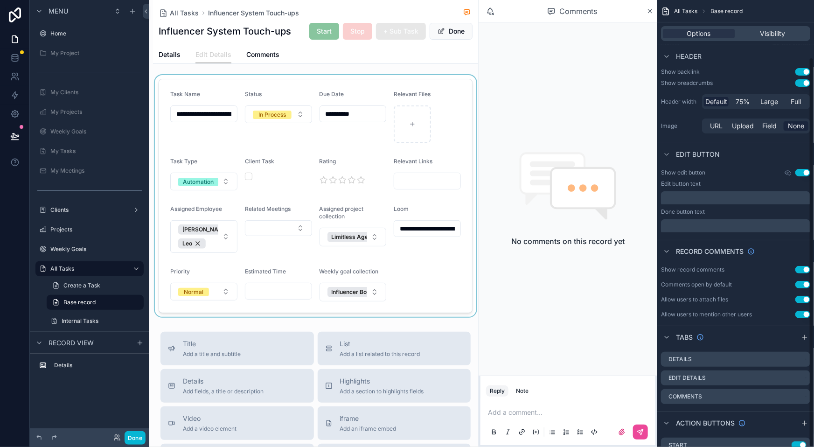
click at [402, 244] on div "scrollable content" at bounding box center [315, 196] width 325 height 242
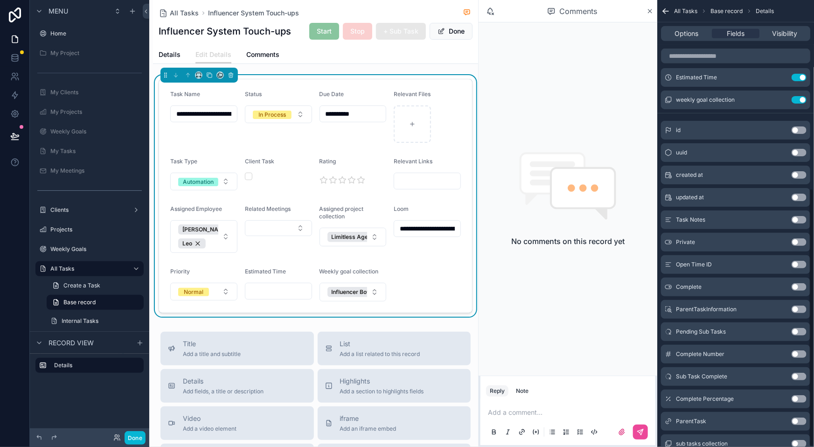
click at [387, 283] on button "Influencer Bot Integrations" at bounding box center [353, 292] width 67 height 19
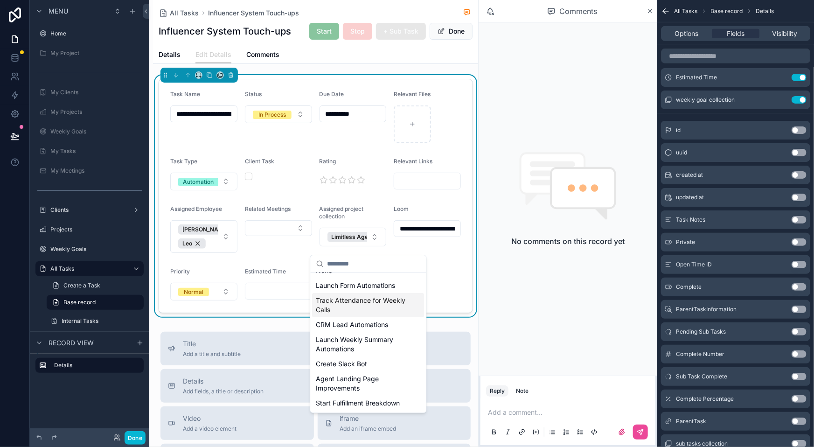
scroll to position [0, 0]
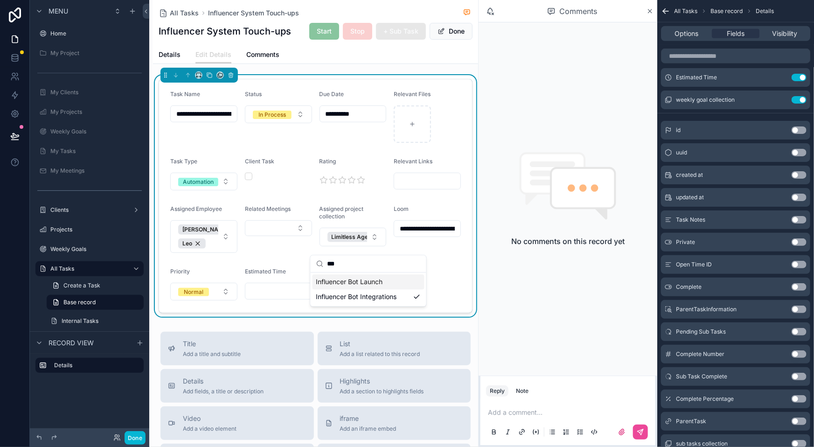
type input "***"
click at [373, 280] on span "Influencer Bot Launch" at bounding box center [349, 281] width 67 height 9
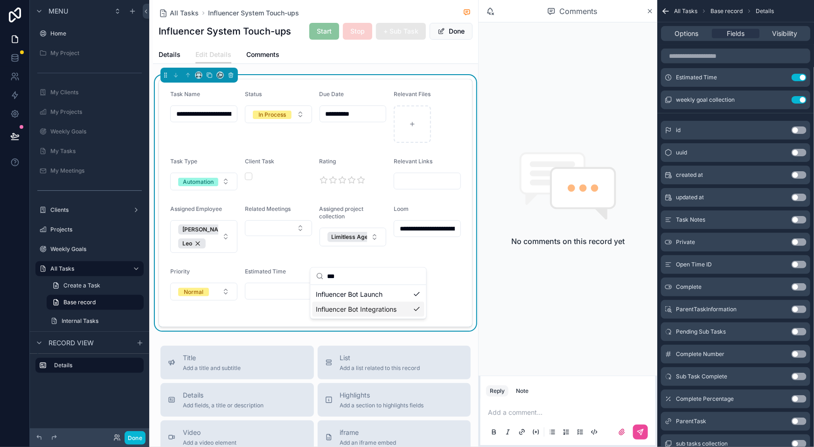
click at [398, 305] on div "Influencer Bot Integrations" at bounding box center [369, 309] width 112 height 15
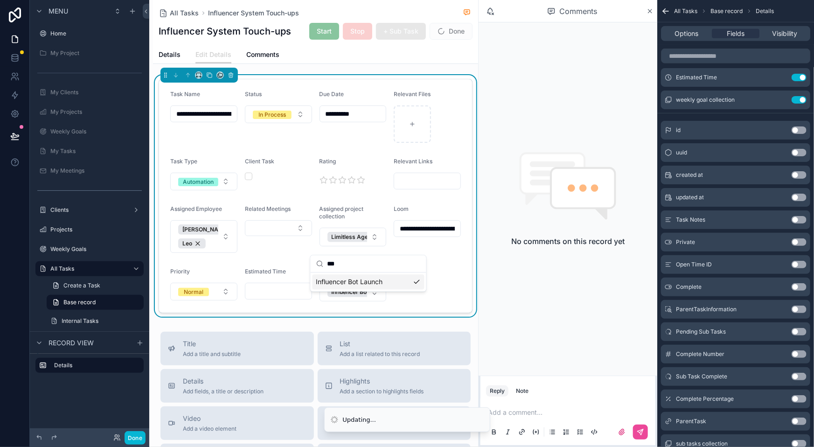
click at [446, 250] on form "**********" at bounding box center [315, 195] width 313 height 233
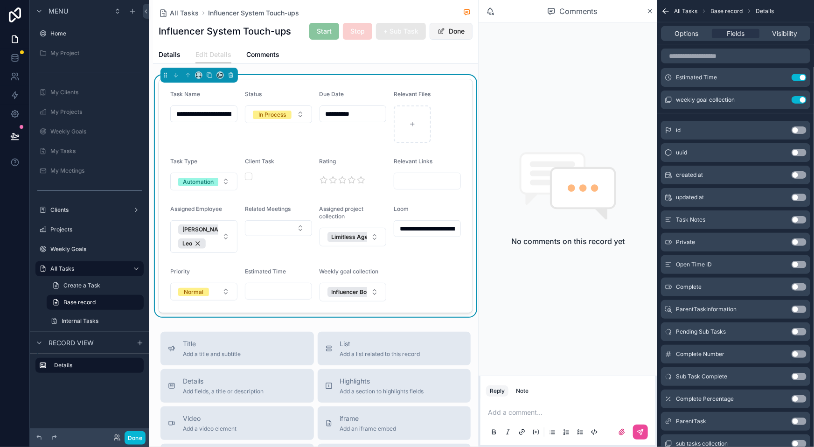
click at [473, 23] on button "Done" at bounding box center [451, 31] width 43 height 17
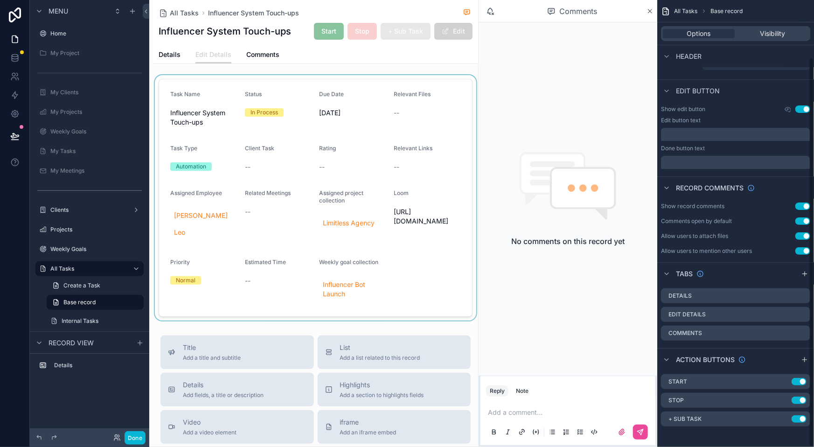
scroll to position [65, 0]
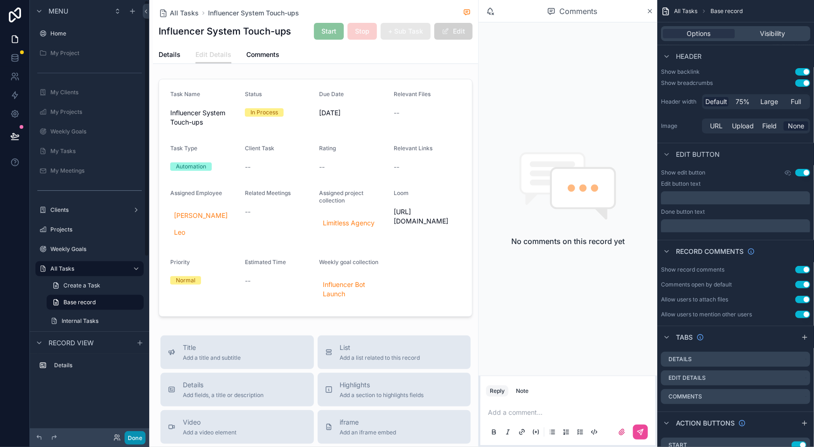
click at [125, 350] on button "Done" at bounding box center [135, 438] width 21 height 14
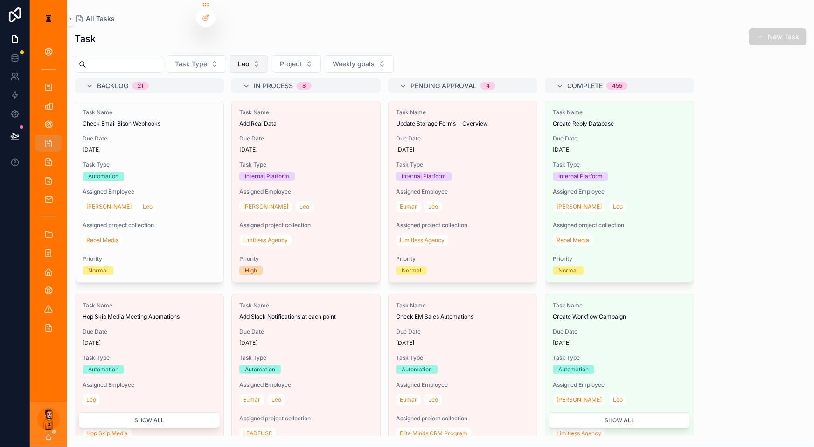
click at [244, 55] on button "Leo" at bounding box center [249, 64] width 38 height 18
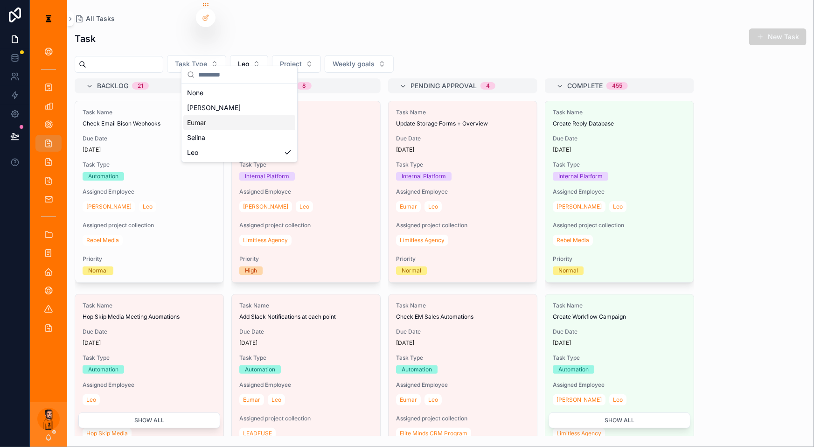
click at [208, 115] on div "Eumar" at bounding box center [239, 122] width 112 height 15
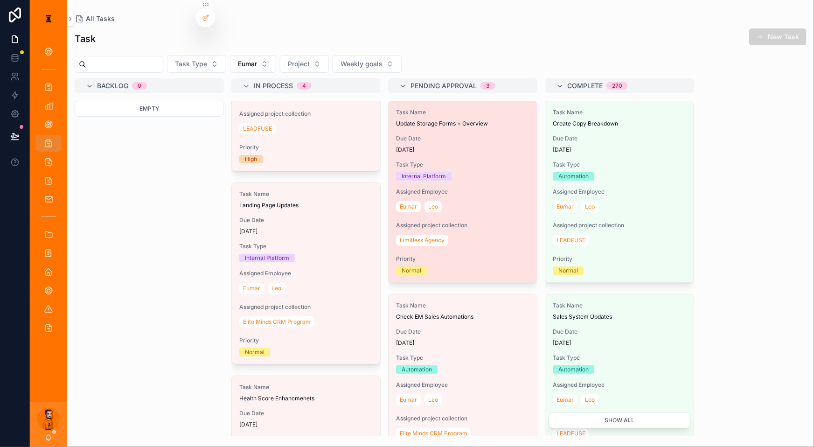
click at [427, 146] on div "[DATE]" at bounding box center [462, 149] width 133 height 7
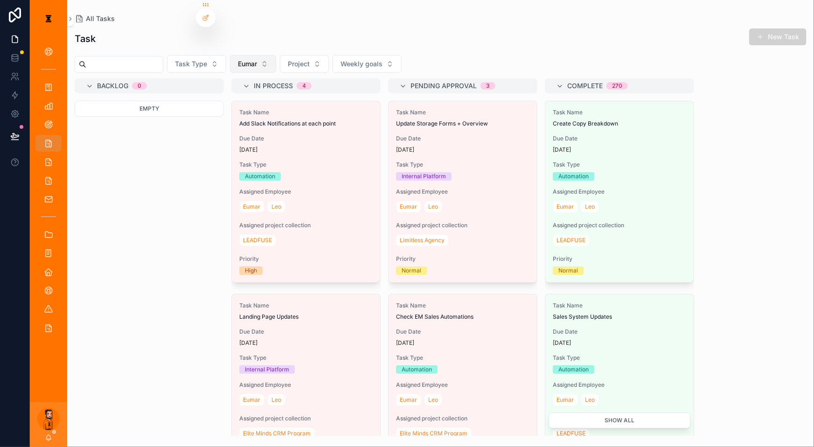
click at [238, 59] on span "Eumar" at bounding box center [247, 63] width 19 height 9
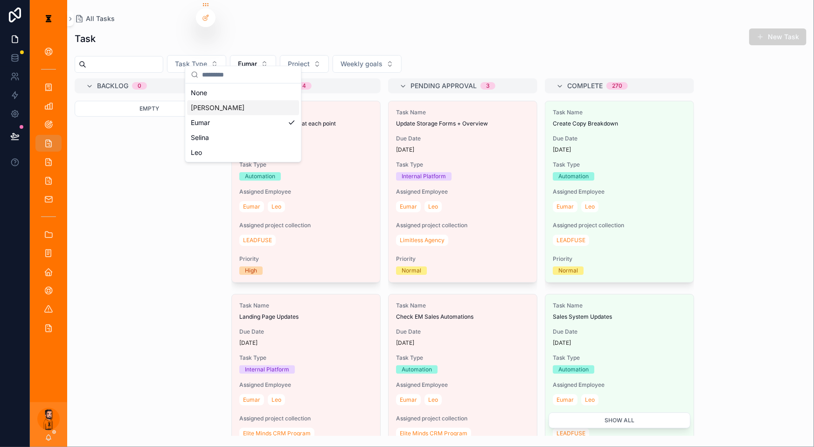
click at [223, 100] on div "[PERSON_NAME]" at bounding box center [243, 107] width 112 height 15
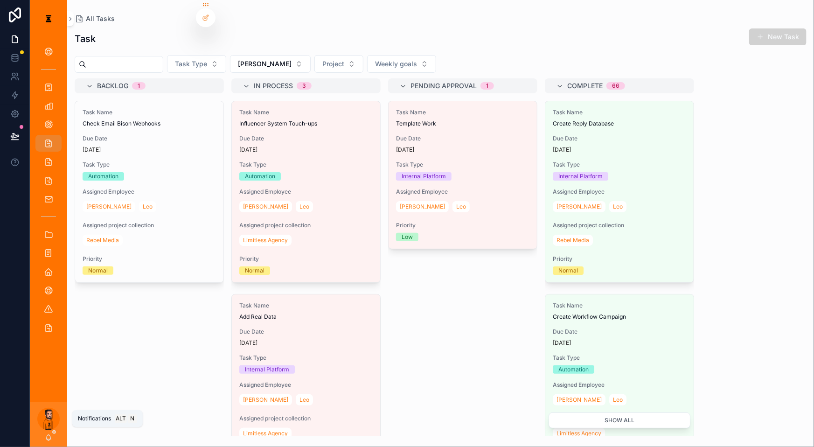
click at [45, 350] on icon "scrollable content" at bounding box center [48, 437] width 7 height 7
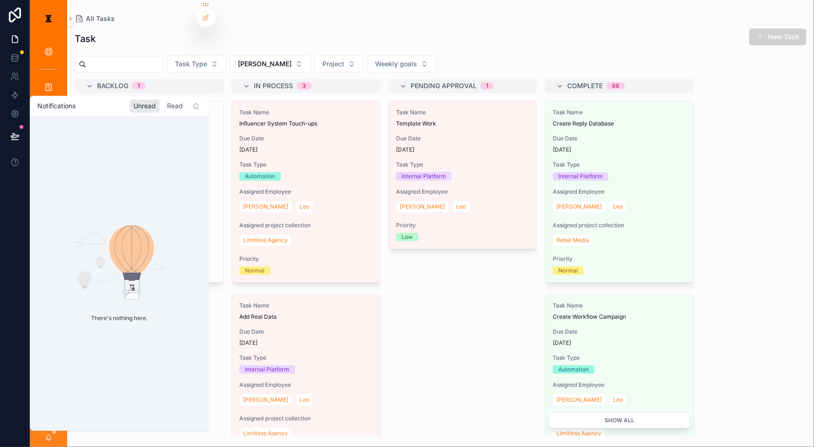
click at [163, 107] on div "Read" at bounding box center [174, 105] width 23 height 13
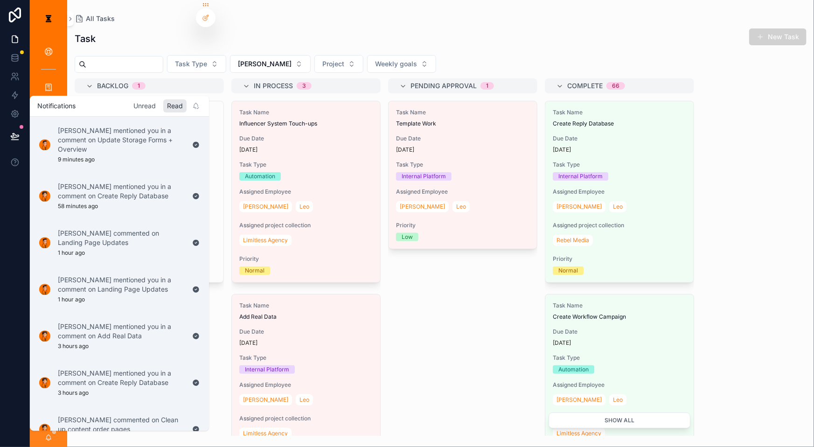
click at [130, 108] on div "Unread" at bounding box center [145, 105] width 30 height 13
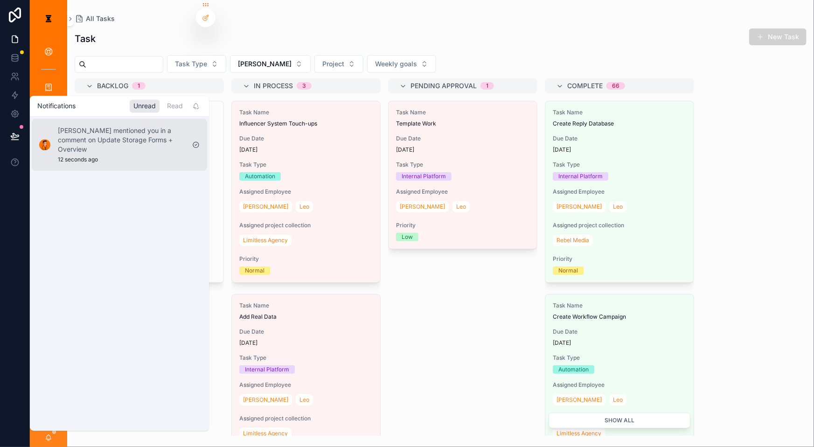
click at [125, 130] on p "[PERSON_NAME] mentioned you in a comment on Update Storage Forms + Overview" at bounding box center [121, 140] width 127 height 28
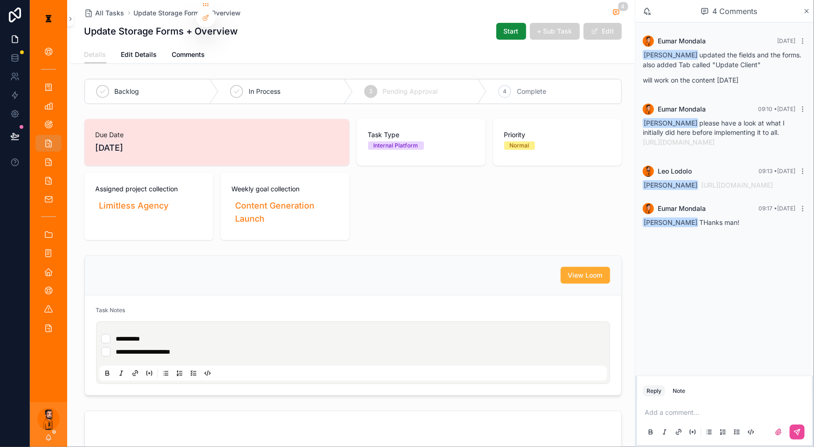
click at [610, 221] on div "[PERSON_NAME] THanks man!" at bounding box center [725, 222] width 164 height 9
click at [38, 350] on div "[PERSON_NAME]" at bounding box center [48, 424] width 37 height 45
click at [46, 350] on icon "scrollable content" at bounding box center [48, 437] width 5 height 4
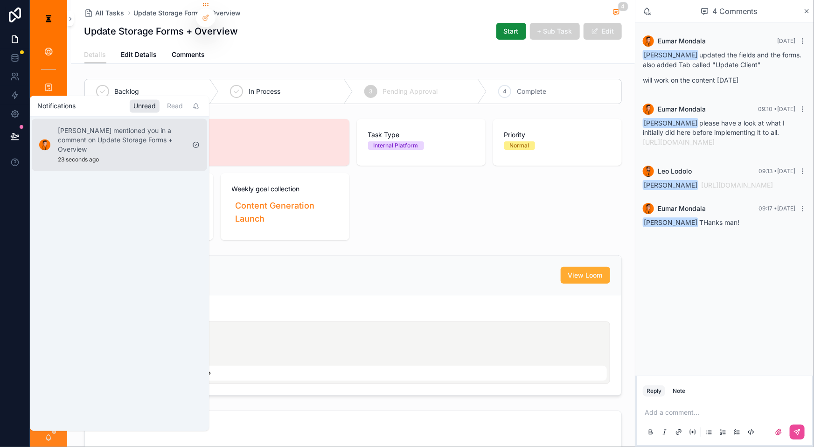
click at [115, 130] on p "[PERSON_NAME] mentioned you in a comment on Update Storage Forms + Overview" at bounding box center [121, 140] width 127 height 28
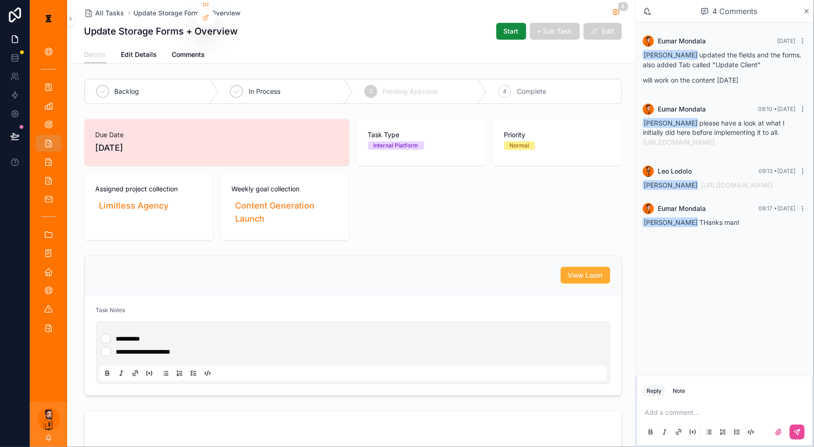
click at [45, 350] on icon "scrollable content" at bounding box center [48, 437] width 7 height 7
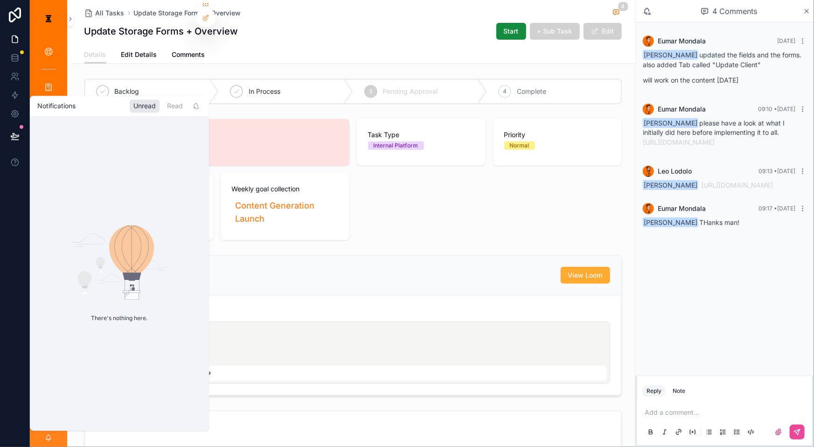
click at [160, 96] on div "Notifications Unread Read" at bounding box center [119, 106] width 179 height 21
click at [163, 103] on div "Read" at bounding box center [174, 105] width 23 height 13
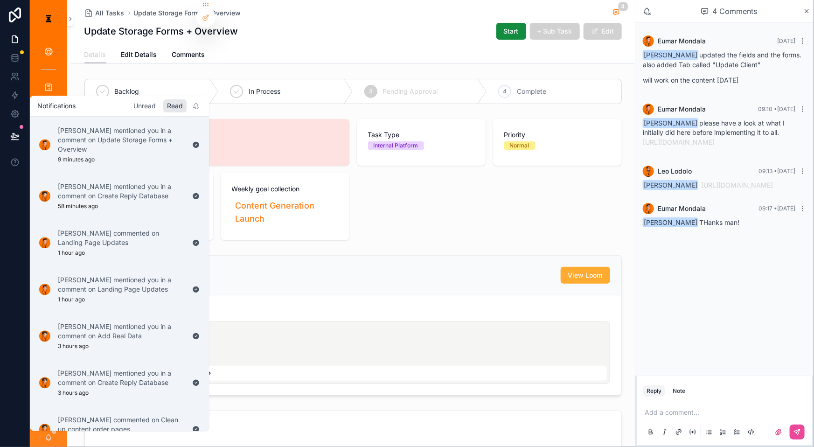
click at [130, 107] on div "Unread" at bounding box center [145, 105] width 30 height 13
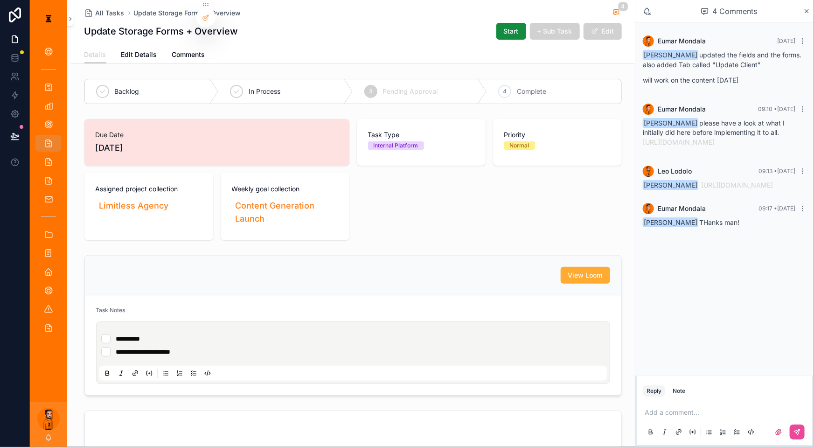
click at [426, 191] on div "Due Date [DATE] Task Type Internal Platform Priority Normal Assigned project co…" at bounding box center [352, 179] width 537 height 121
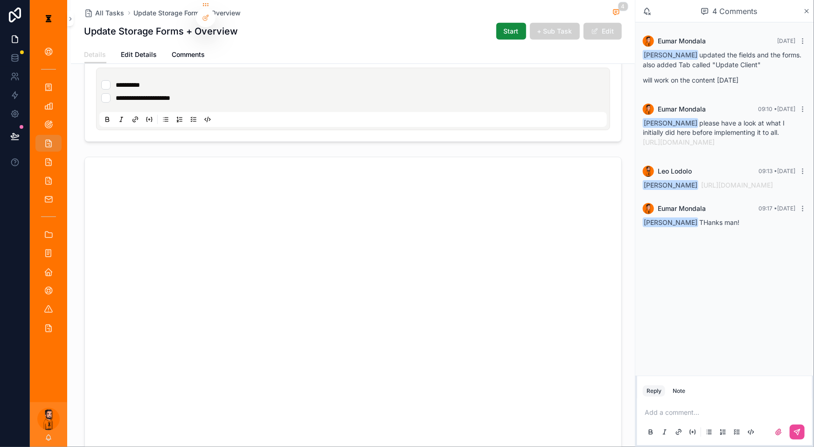
scroll to position [254, 0]
click at [44, 139] on icon "scrollable content" at bounding box center [48, 143] width 9 height 9
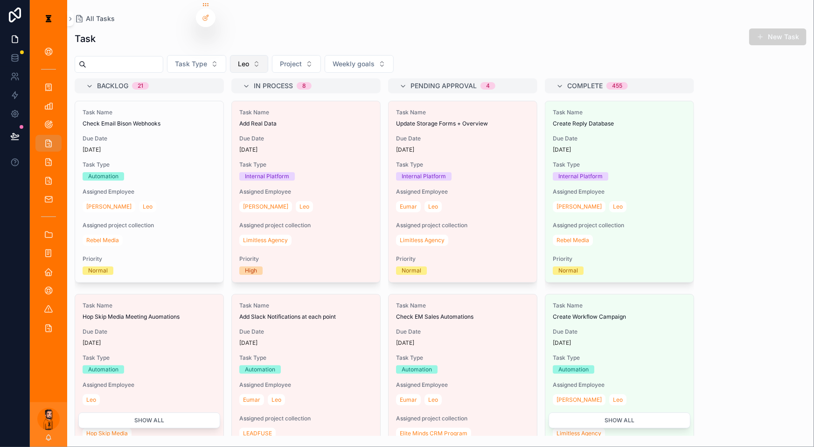
click at [238, 59] on span "Leo" at bounding box center [243, 63] width 11 height 9
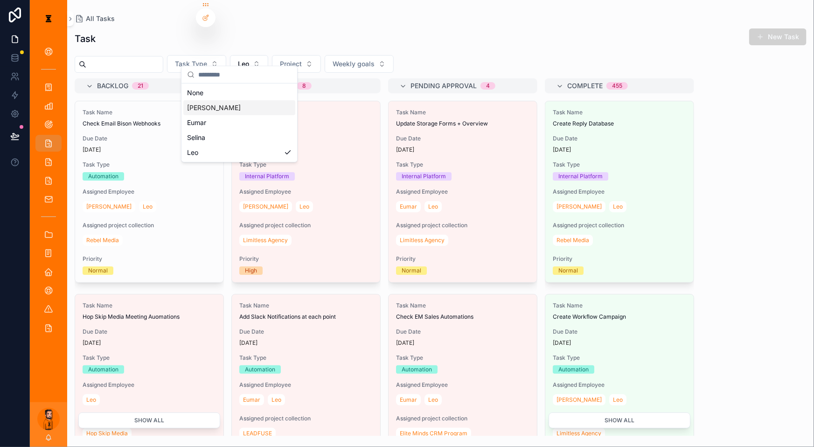
click at [231, 105] on div "[PERSON_NAME]" at bounding box center [239, 107] width 112 height 15
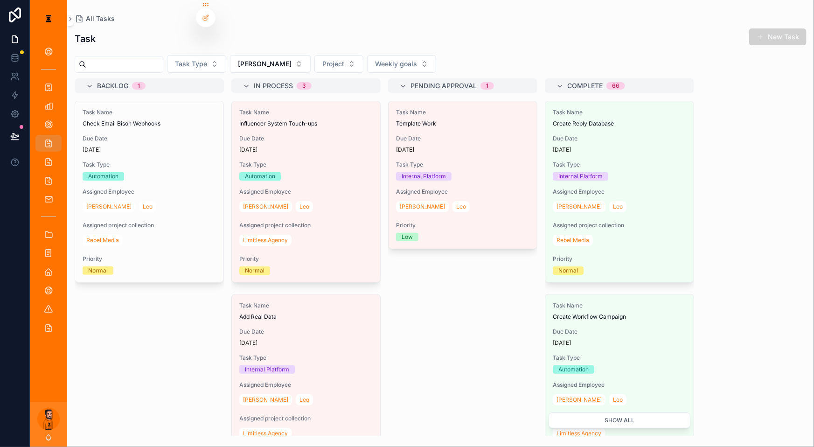
click at [44, 350] on div "[PERSON_NAME]" at bounding box center [48, 424] width 37 height 45
click at [45, 350] on icon "scrollable content" at bounding box center [48, 437] width 7 height 7
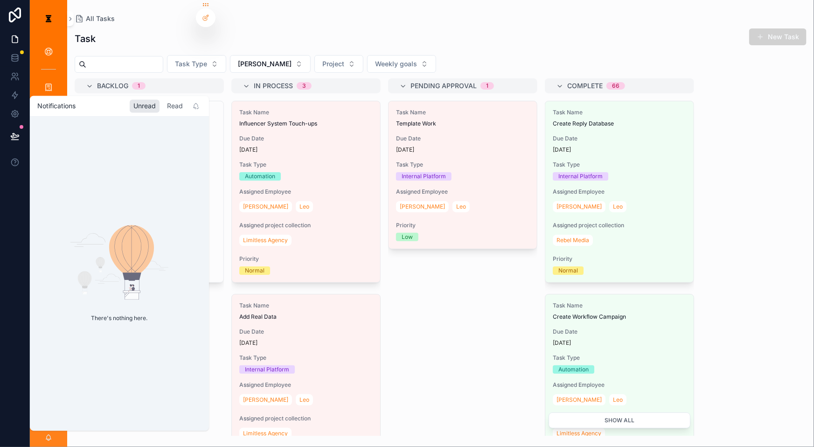
click at [163, 107] on div "Read" at bounding box center [174, 105] width 23 height 13
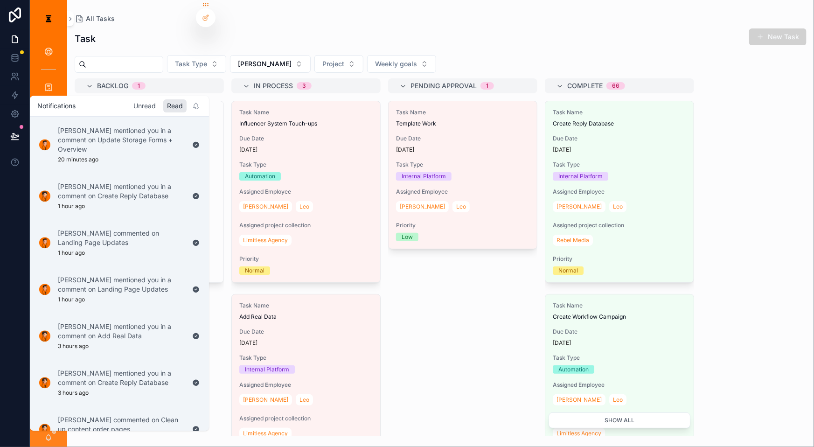
click at [130, 107] on div "Unread" at bounding box center [145, 105] width 30 height 13
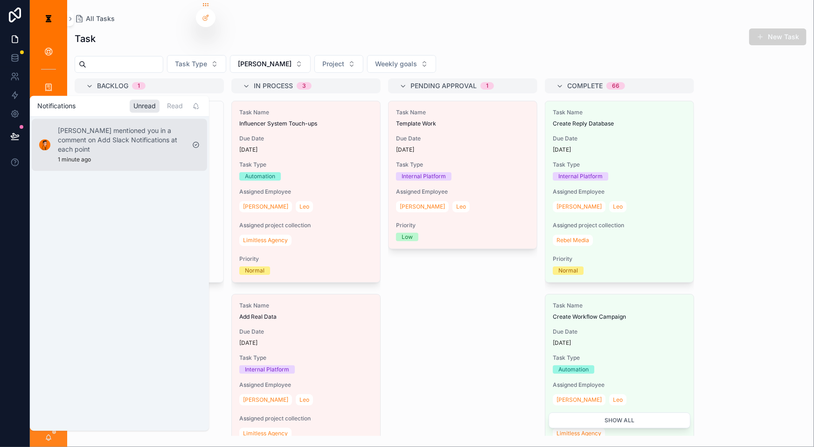
click at [138, 126] on p "[PERSON_NAME] mentioned you in a comment on Add Slack Notifications at each poi…" at bounding box center [121, 140] width 127 height 28
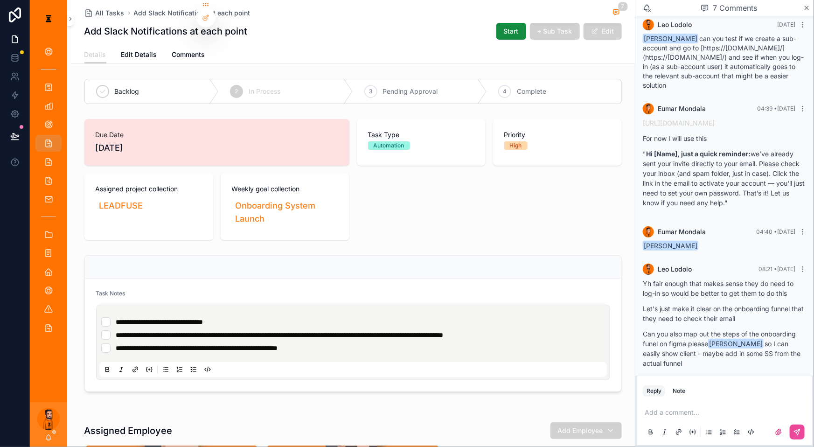
scroll to position [404, 0]
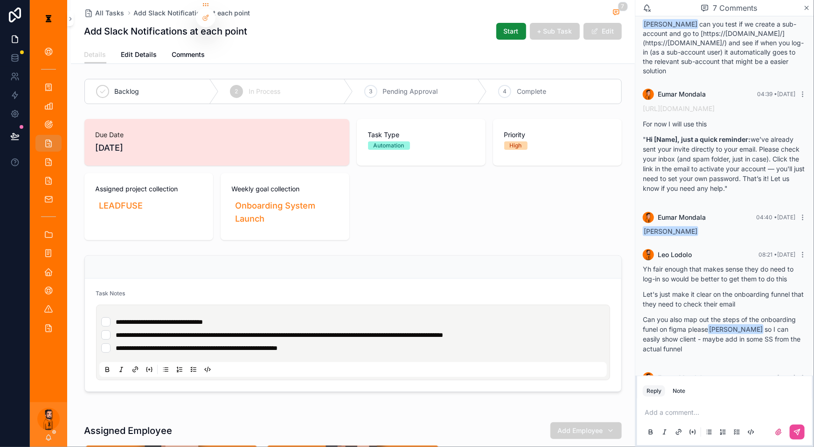
drag, startPoint x: 682, startPoint y: 288, endPoint x: 711, endPoint y: 313, distance: 38.4
click at [610, 314] on p "Can you also map out the steps of the onboarding funel on figma please [PERSON_…" at bounding box center [725, 333] width 164 height 39
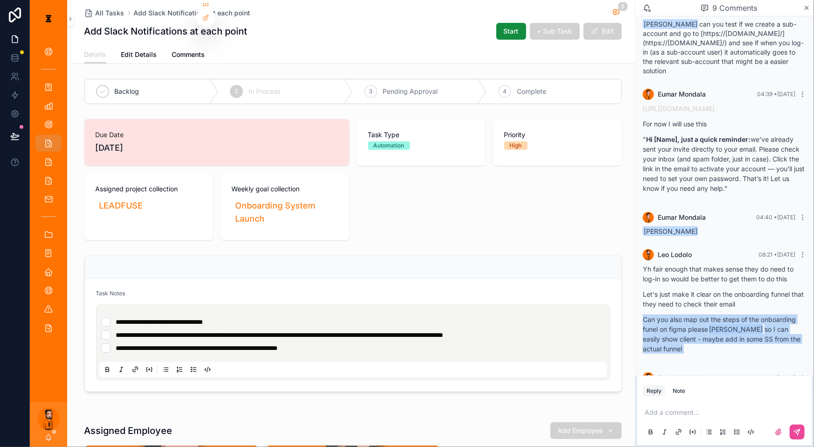
drag, startPoint x: 711, startPoint y: 313, endPoint x: 657, endPoint y: 291, distance: 57.7
click at [610, 291] on div "9 Comments [PERSON_NAME] [DATE] [PERSON_NAME] do you mean by communitaion ( sms…" at bounding box center [724, 223] width 179 height 447
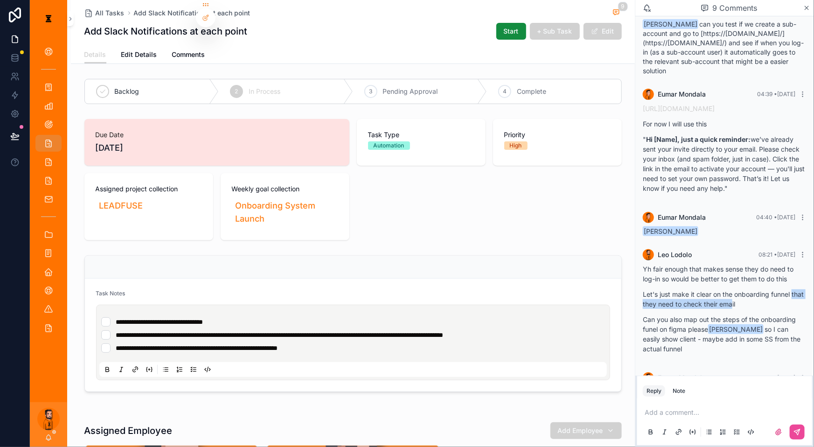
drag, startPoint x: 665, startPoint y: 272, endPoint x: 755, endPoint y: 275, distance: 90.1
click at [610, 289] on p "Let's just make it clear on the onboarding funnel that they need to check their…" at bounding box center [725, 299] width 164 height 20
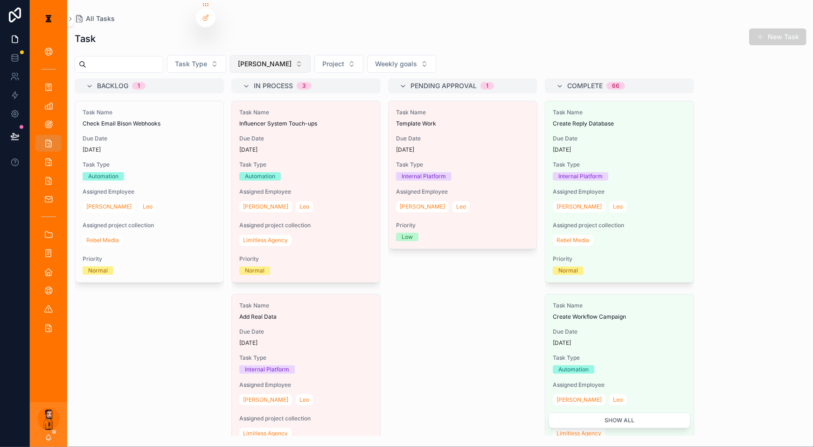
click at [255, 56] on button "[PERSON_NAME]" at bounding box center [270, 64] width 81 height 18
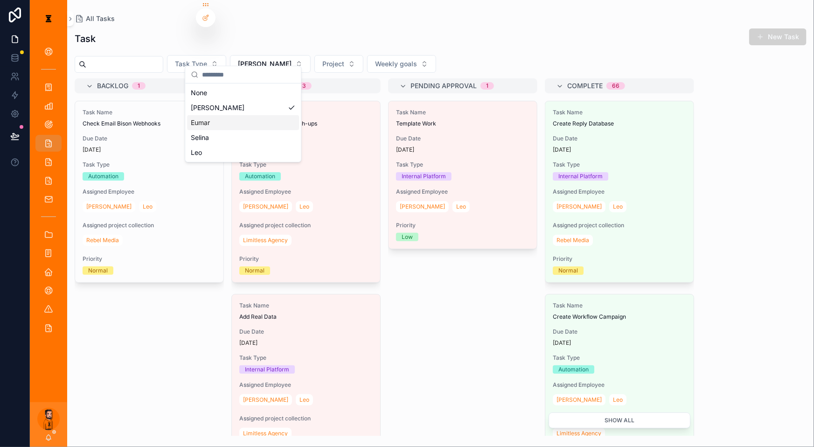
drag, startPoint x: 222, startPoint y: 98, endPoint x: 216, endPoint y: 114, distance: 16.7
click at [216, 114] on div "None [PERSON_NAME] [PERSON_NAME]" at bounding box center [243, 122] width 112 height 75
click at [216, 115] on div "Eumar" at bounding box center [243, 122] width 112 height 15
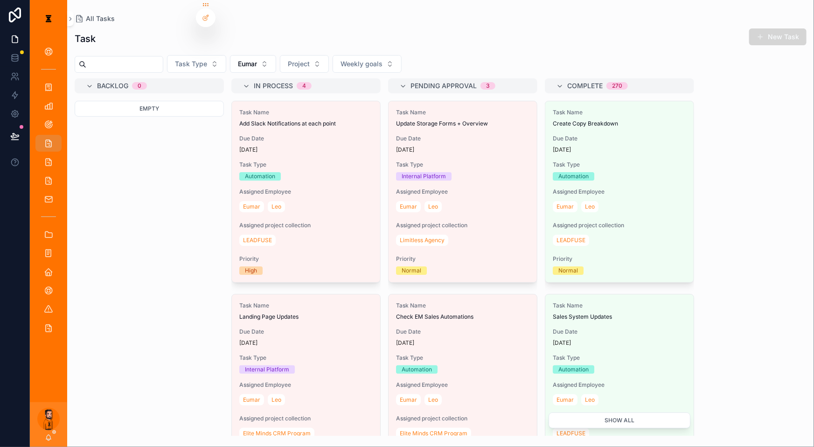
click at [610, 30] on button "New Task" at bounding box center [777, 36] width 57 height 17
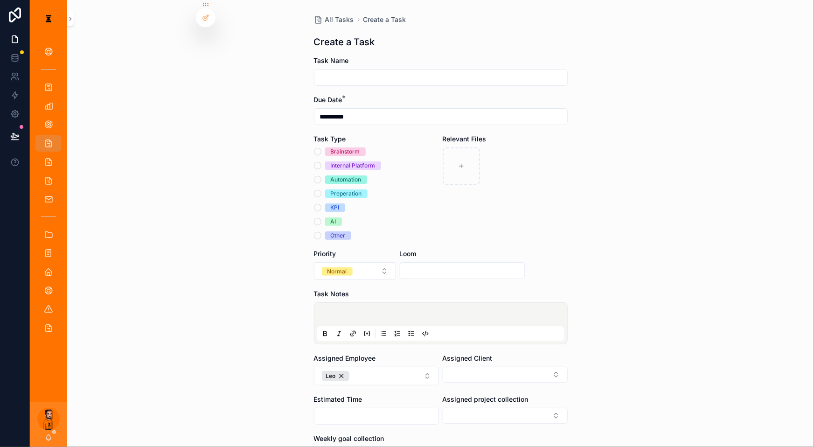
click at [387, 71] on input "scrollable content" at bounding box center [440, 77] width 253 height 13
type input "**********"
click at [362, 161] on div "Internal Platform" at bounding box center [353, 165] width 45 height 8
click at [321, 162] on button "Internal Platform" at bounding box center [317, 165] width 7 height 7
click at [336, 217] on span "AI" at bounding box center [333, 221] width 17 height 8
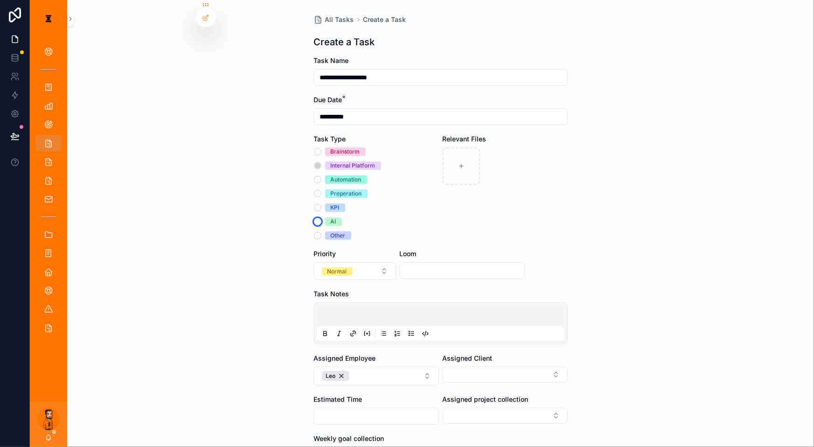
click at [321, 218] on button "AI" at bounding box center [317, 221] width 7 height 7
click at [336, 231] on span "Other" at bounding box center [338, 235] width 26 height 8
click at [321, 232] on button "Other" at bounding box center [317, 235] width 7 height 7
click at [370, 311] on p "scrollable content" at bounding box center [442, 315] width 247 height 9
click at [413, 328] on button "scrollable content" at bounding box center [411, 333] width 11 height 11
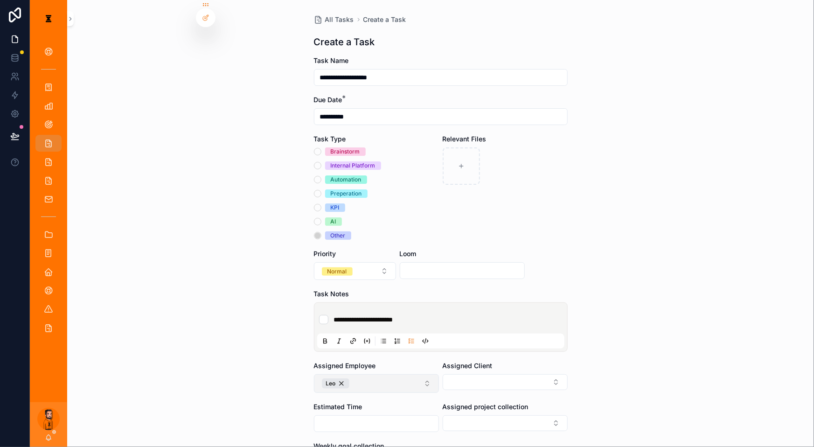
click at [387, 350] on button "Leo" at bounding box center [376, 383] width 125 height 19
click at [411, 350] on button "Leo" at bounding box center [376, 383] width 125 height 19
click at [373, 350] on div "Eumar" at bounding box center [377, 404] width 112 height 15
click at [545, 323] on div "**********" at bounding box center [441, 281] width 269 height 562
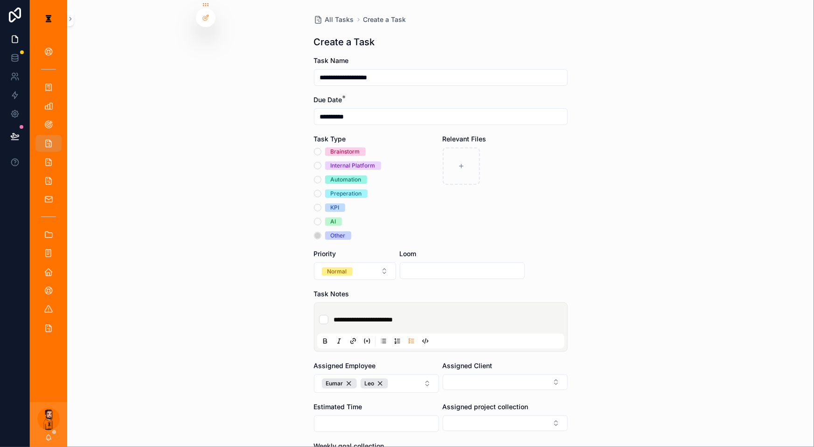
click at [449, 315] on li "**********" at bounding box center [441, 319] width 244 height 9
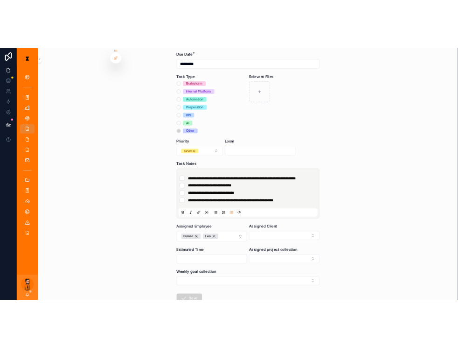
scroll to position [89, 0]
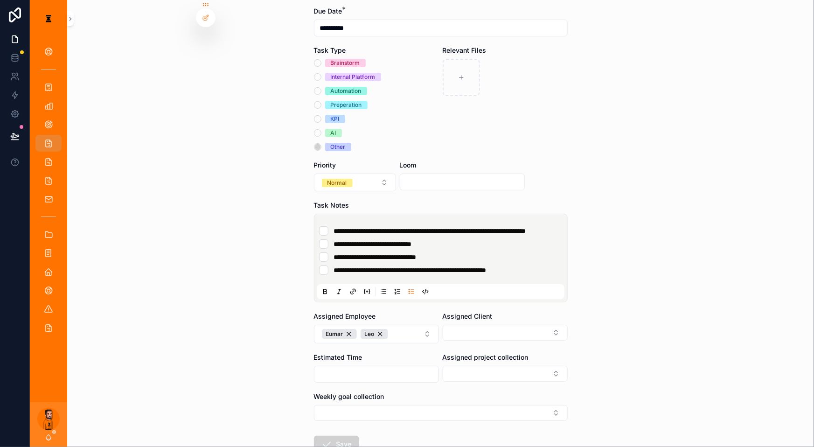
drag, startPoint x: 519, startPoint y: 234, endPoint x: 529, endPoint y: 230, distance: 10.4
click at [529, 229] on ul "**********" at bounding box center [442, 250] width 247 height 49
click at [578, 248] on div "**********" at bounding box center [440, 134] width 747 height 447
drag, startPoint x: 344, startPoint y: 223, endPoint x: 479, endPoint y: 217, distance: 135.0
click at [479, 226] on ul "**********" at bounding box center [442, 250] width 247 height 49
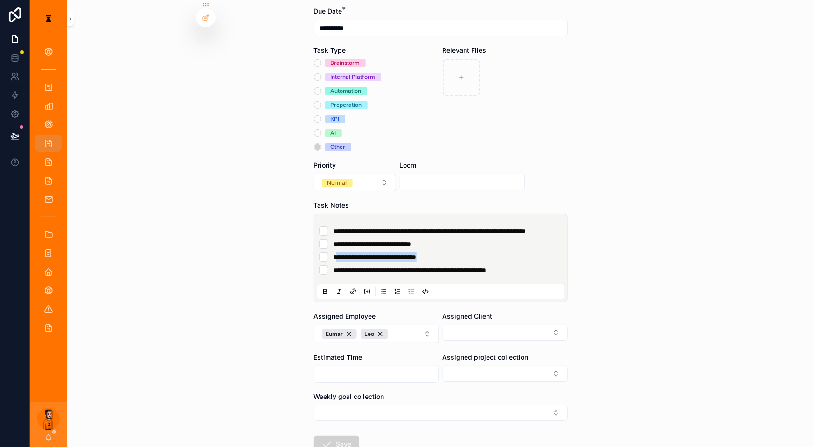
click at [479, 226] on ul "**********" at bounding box center [442, 250] width 247 height 49
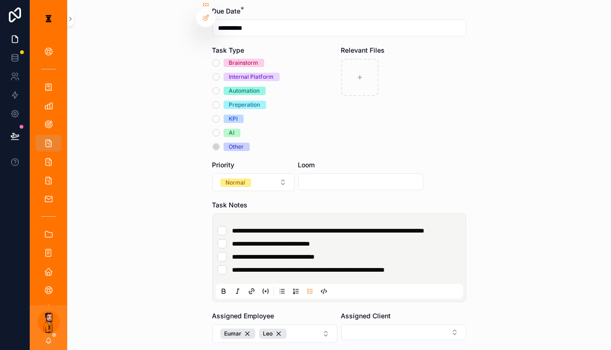
click at [432, 265] on li "**********" at bounding box center [339, 269] width 244 height 9
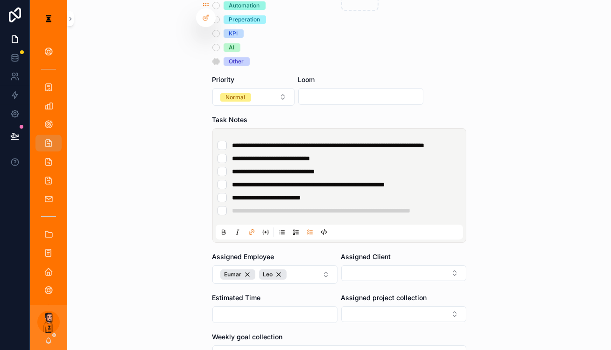
scroll to position [174, 0]
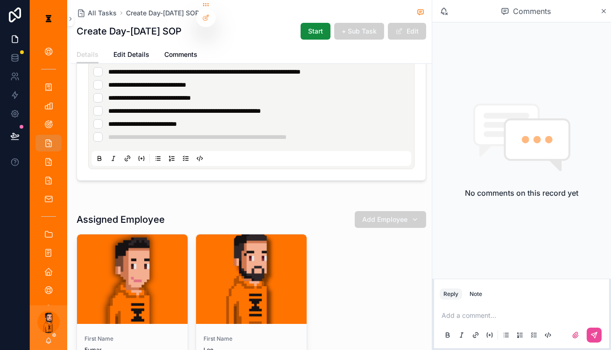
scroll to position [221, 0]
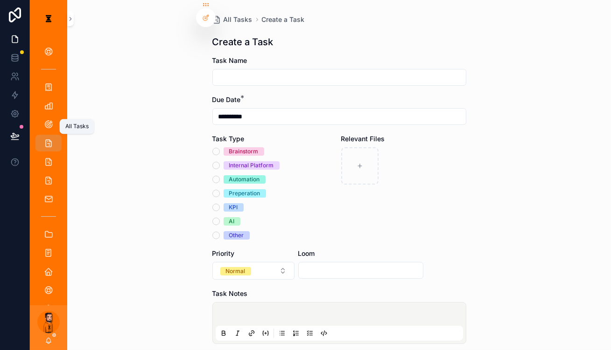
click at [41, 136] on div "All Tasks" at bounding box center [48, 143] width 15 height 15
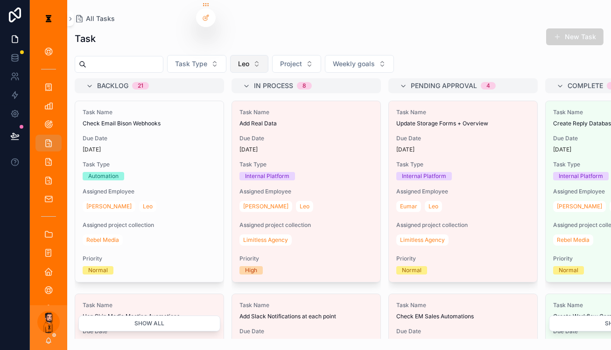
click at [247, 55] on button "Leo" at bounding box center [249, 64] width 38 height 18
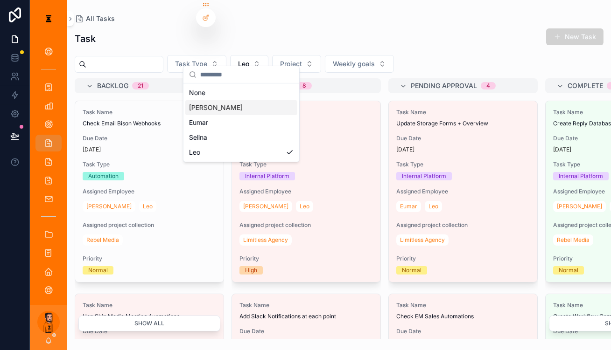
click at [204, 103] on span "[PERSON_NAME]" at bounding box center [216, 107] width 54 height 9
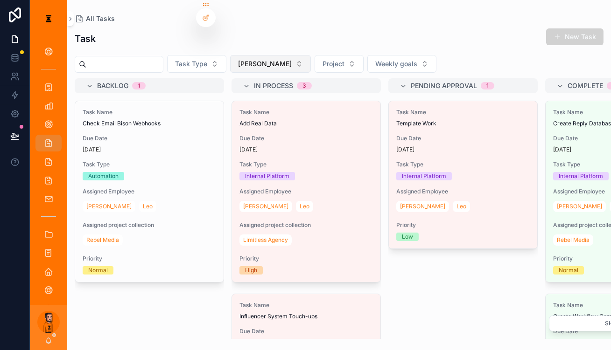
click at [238, 59] on span "[PERSON_NAME]" at bounding box center [265, 63] width 54 height 9
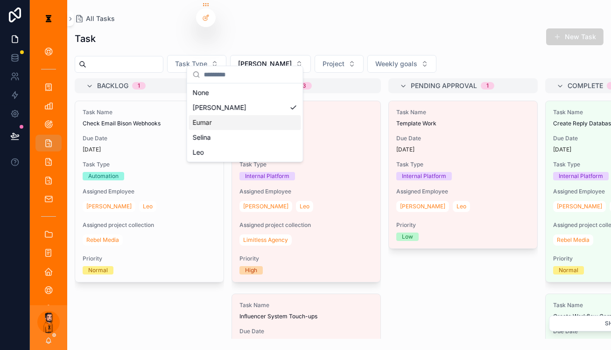
click at [225, 115] on div "Eumar" at bounding box center [245, 122] width 112 height 15
